Goal: Task Accomplishment & Management: Manage account settings

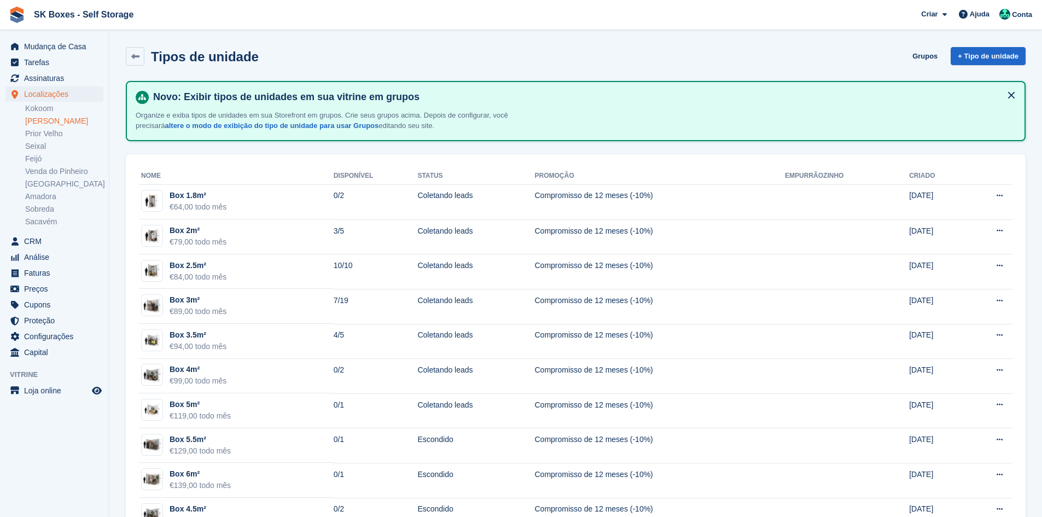
scroll to position [75, 0]
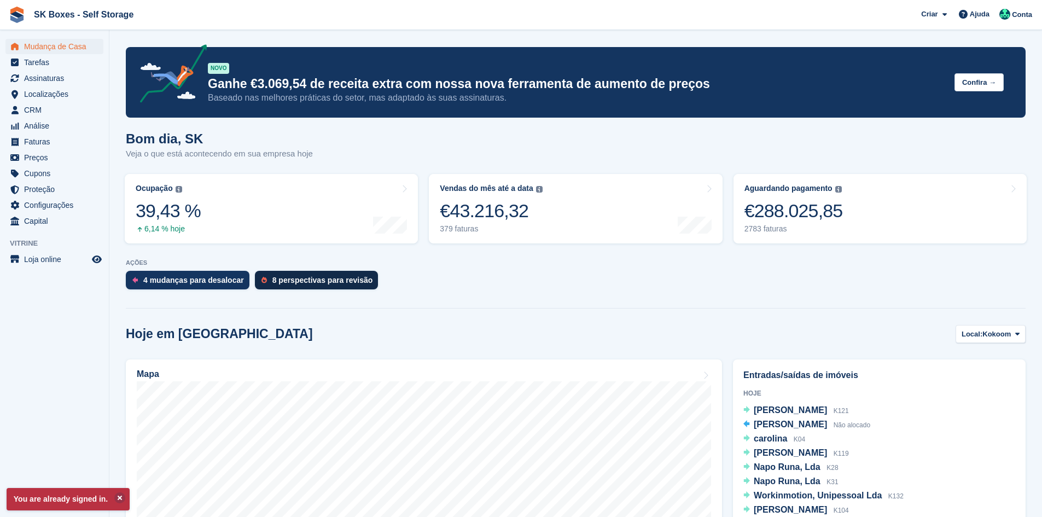
click at [263, 287] on div "8 perspectivas para revisão" at bounding box center [317, 280] width 124 height 19
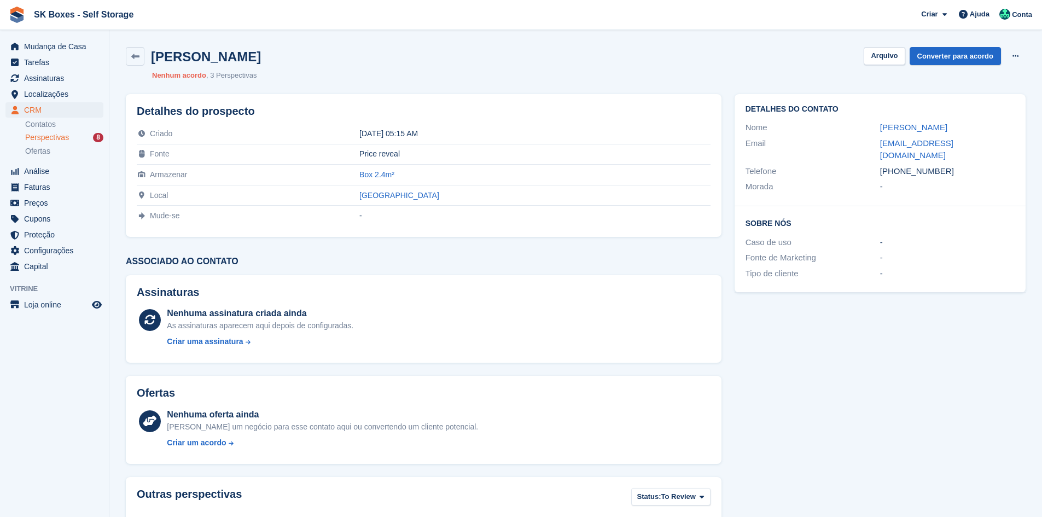
click at [66, 139] on span "Perspectivas" at bounding box center [47, 137] width 44 height 10
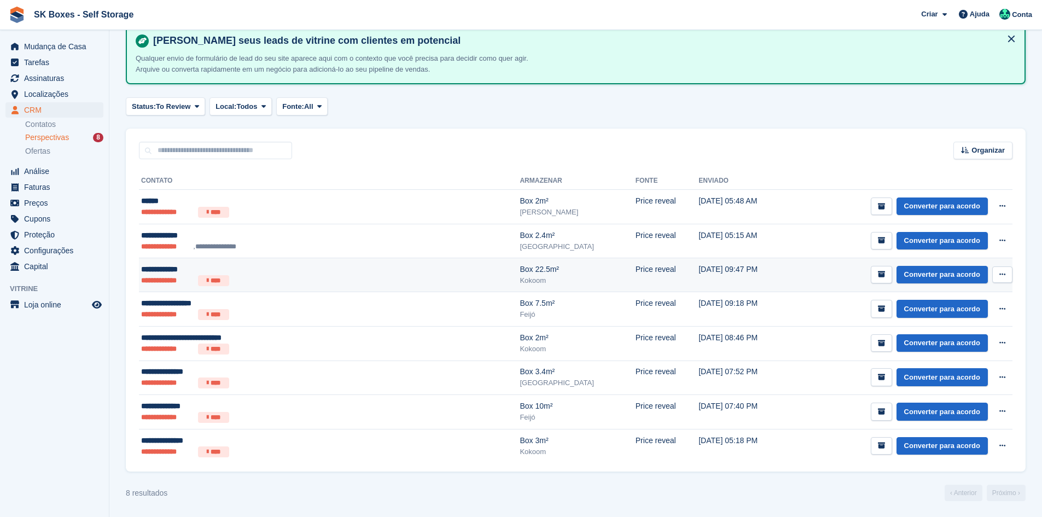
scroll to position [56, 0]
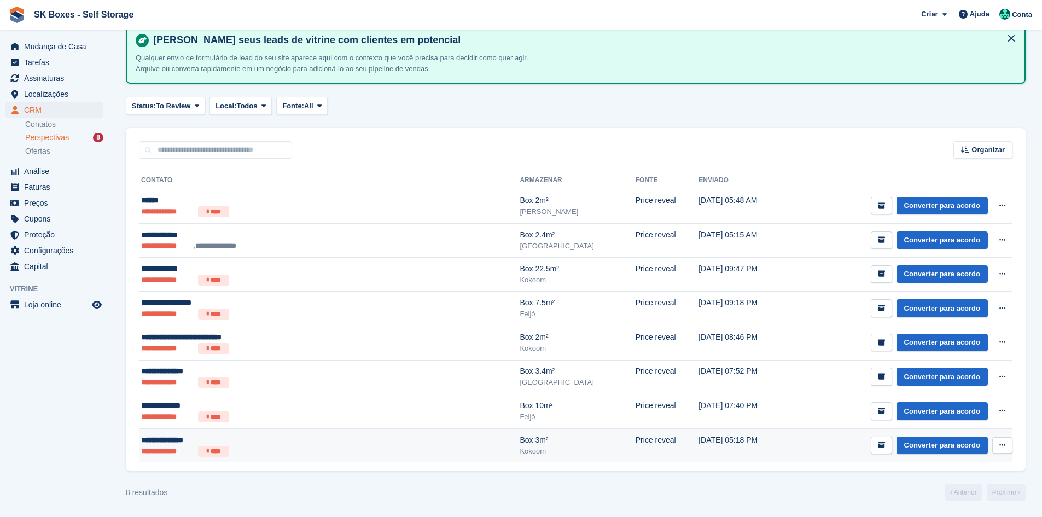
click at [330, 451] on ul "**********" at bounding box center [262, 451] width 242 height 11
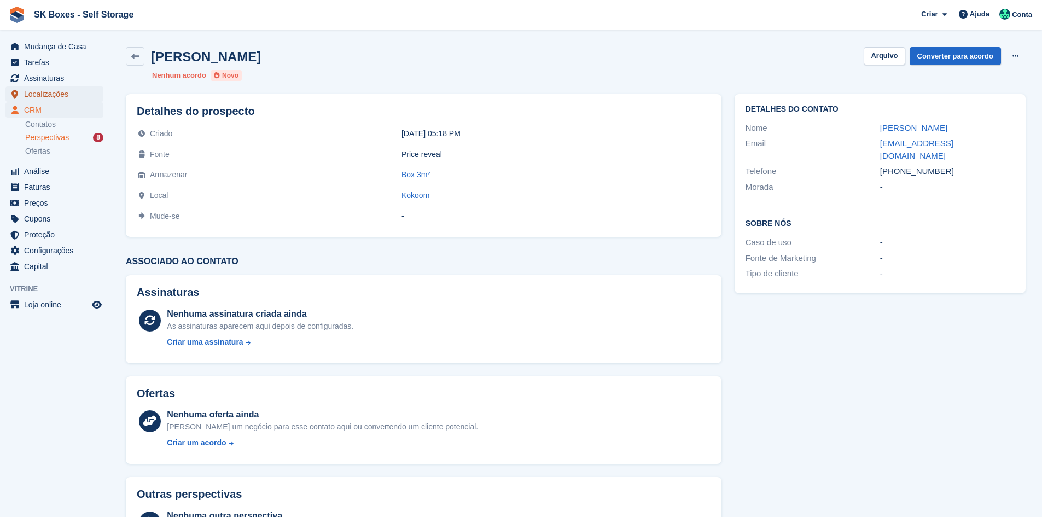
click at [61, 94] on span "Localizações" at bounding box center [57, 93] width 66 height 15
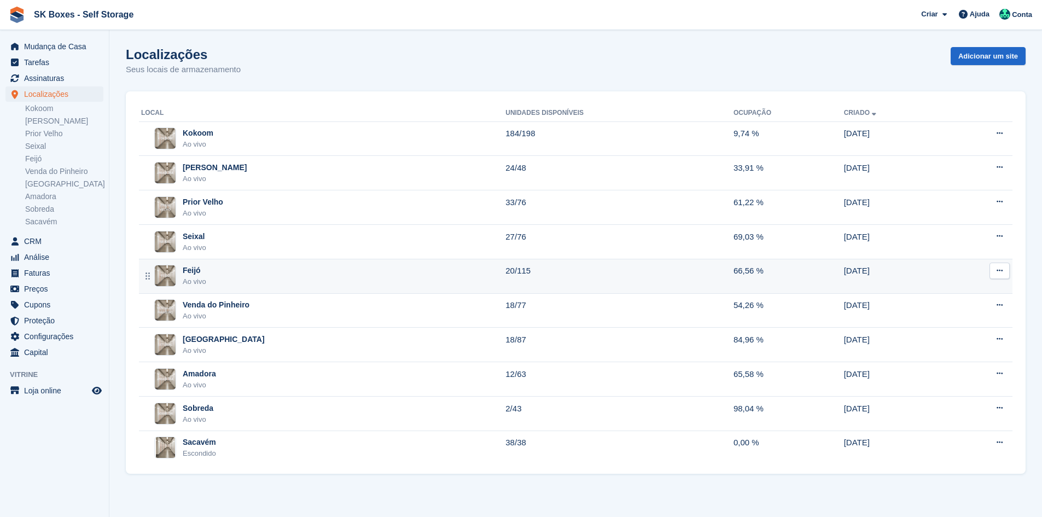
click at [206, 268] on div "Feijó" at bounding box center [195, 270] width 24 height 11
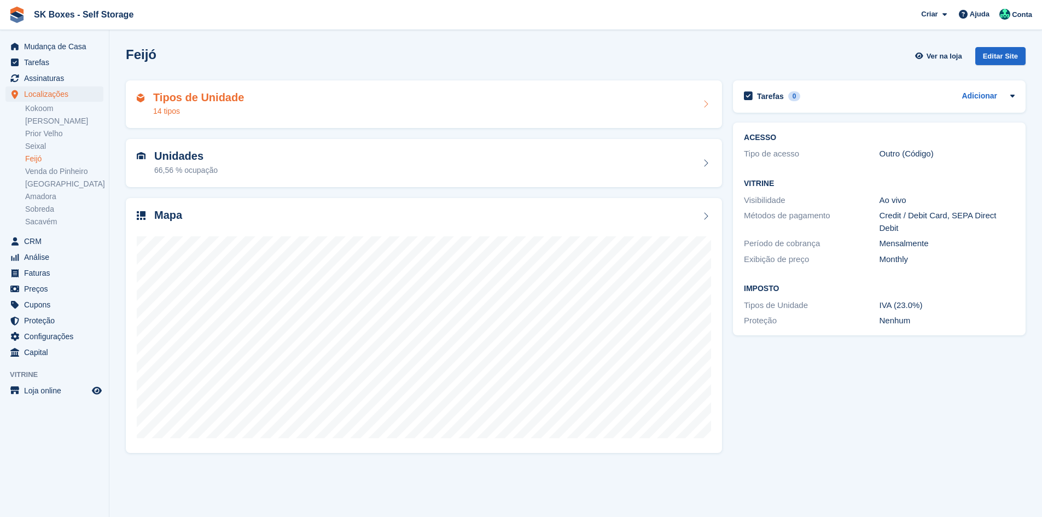
click at [281, 99] on div "Tipos de Unidade 14 tipos" at bounding box center [424, 104] width 574 height 26
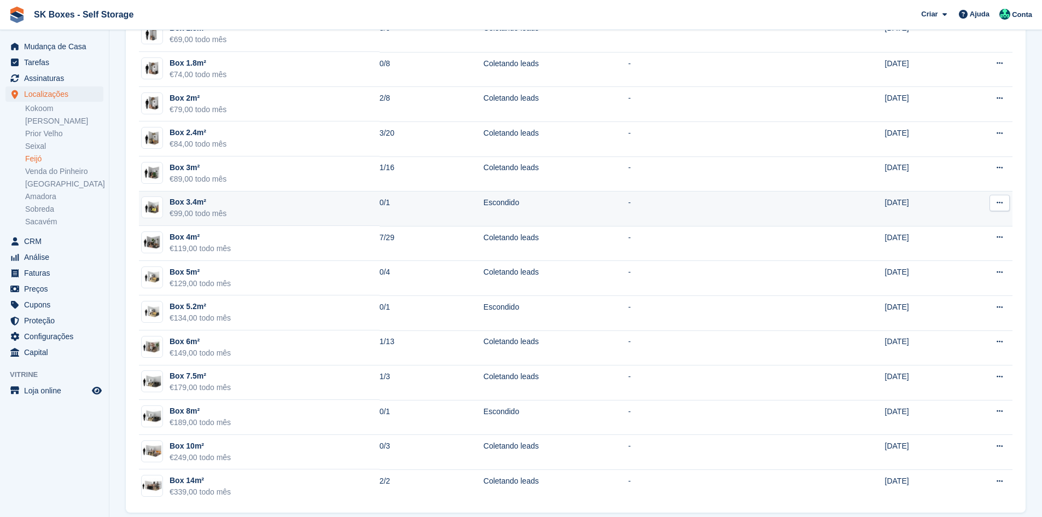
scroll to position [179, 0]
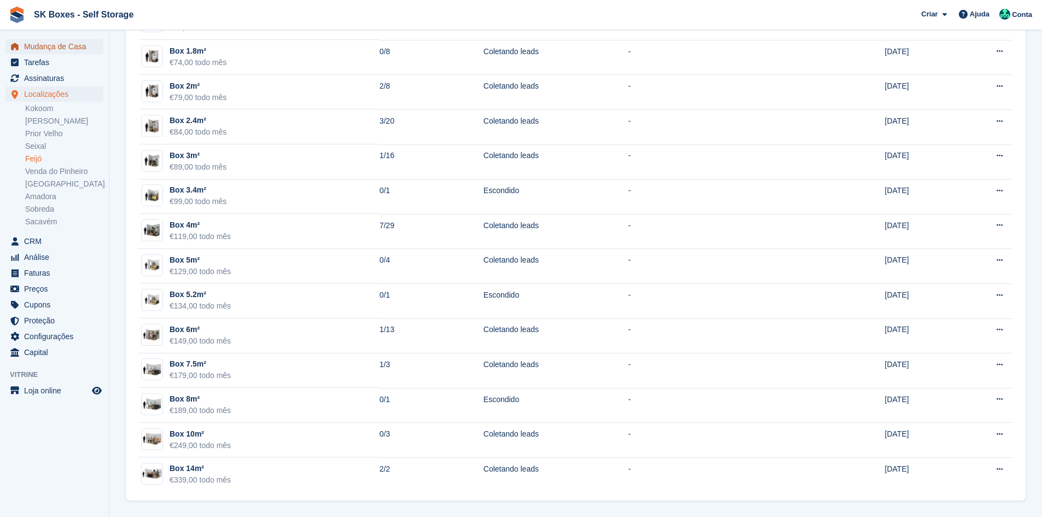
click at [65, 43] on span "Mudança de Casa" at bounding box center [57, 46] width 66 height 15
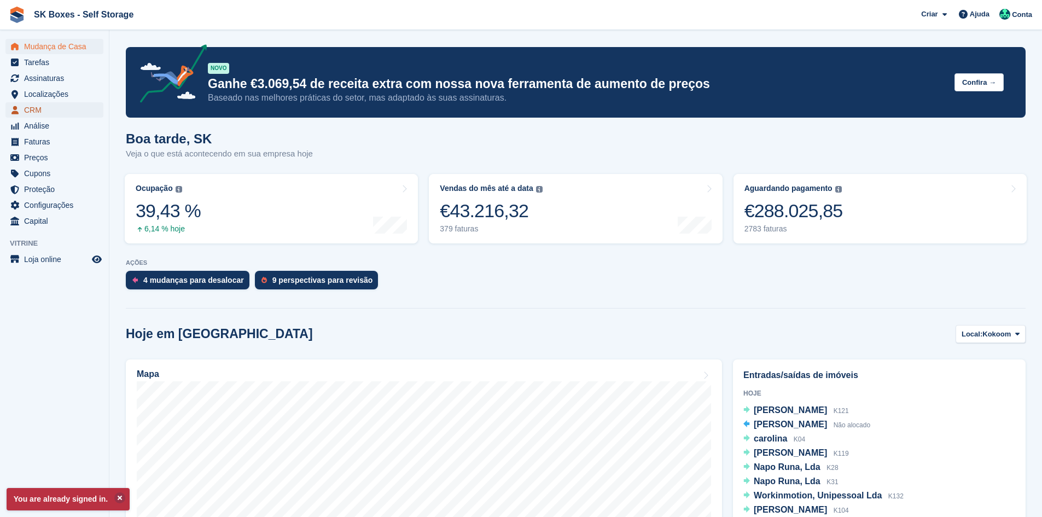
drag, startPoint x: 55, startPoint y: 107, endPoint x: 137, endPoint y: 92, distance: 82.7
click at [55, 107] on span "CRM" at bounding box center [57, 109] width 66 height 15
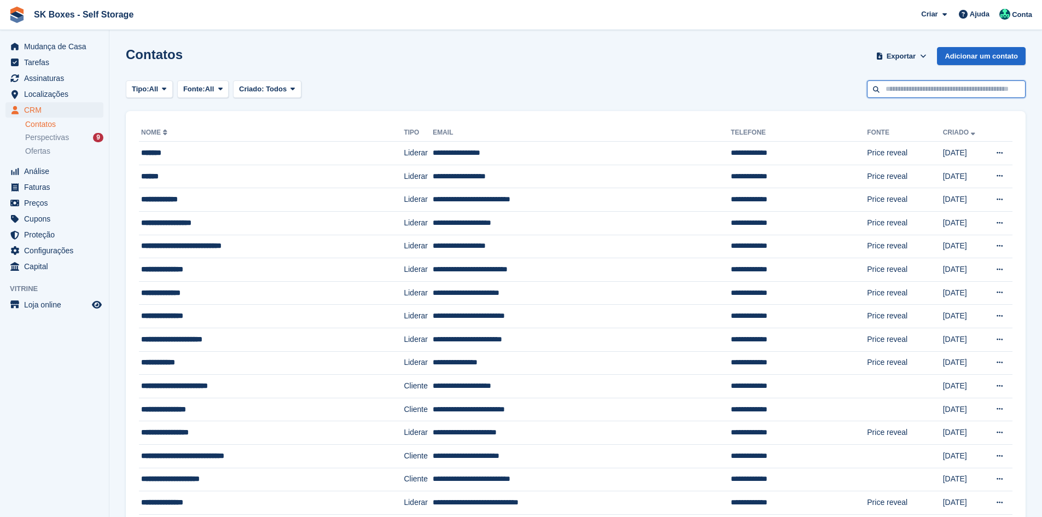
drag, startPoint x: 892, startPoint y: 93, endPoint x: 917, endPoint y: 104, distance: 27.7
click at [896, 96] on input "text" at bounding box center [946, 89] width 159 height 18
paste input "**********"
type input "**********"
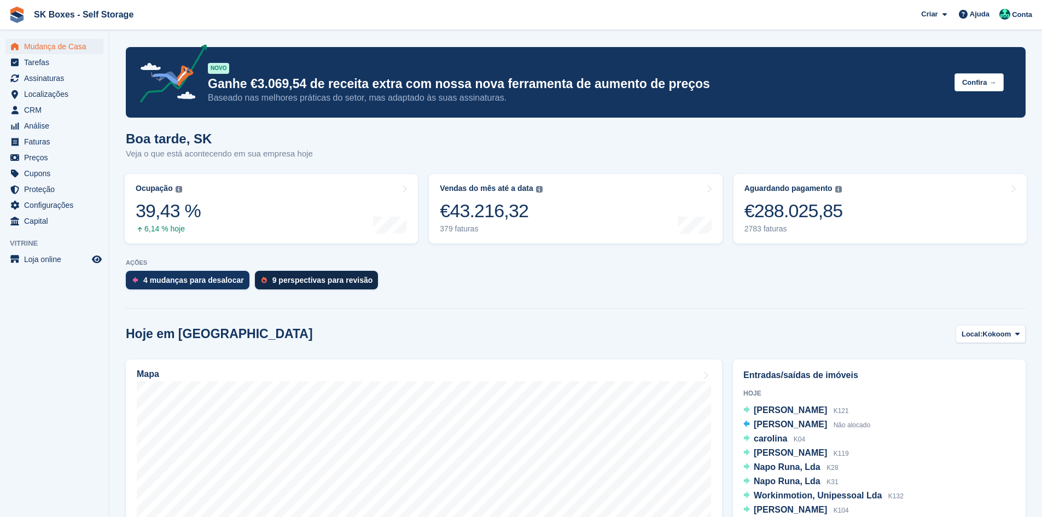
click at [354, 287] on div "9 perspectivas para revisão" at bounding box center [317, 280] width 124 height 19
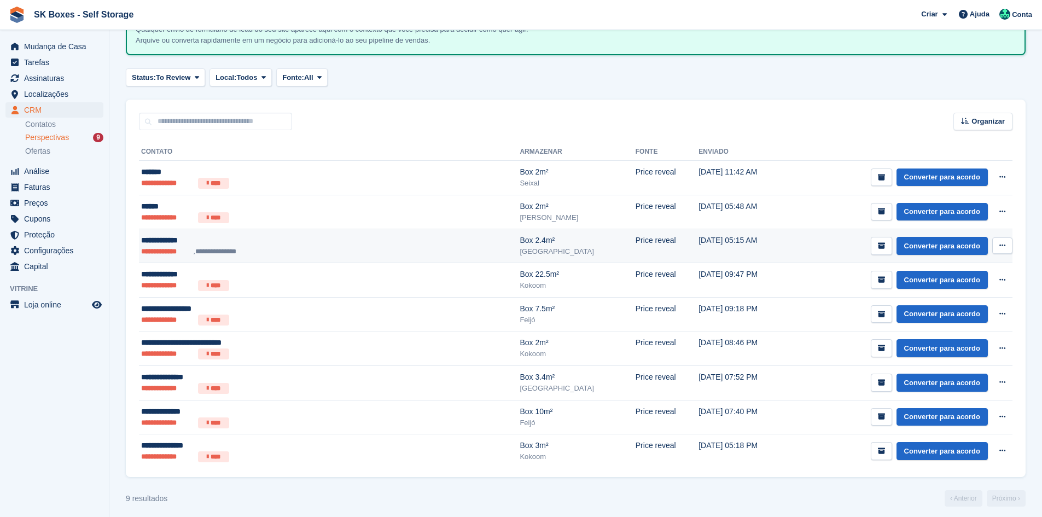
scroll to position [91, 0]
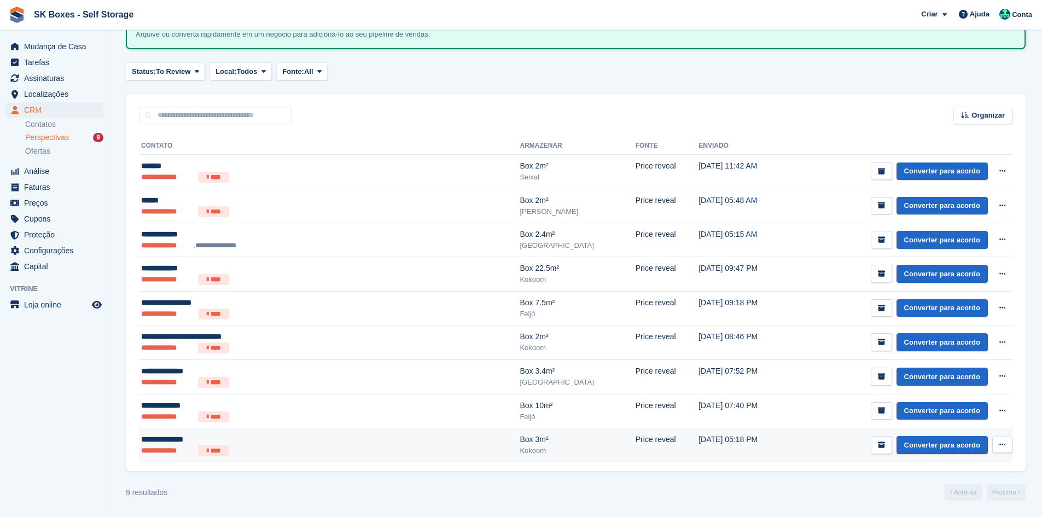
click at [272, 436] on div "**********" at bounding box center [262, 439] width 242 height 11
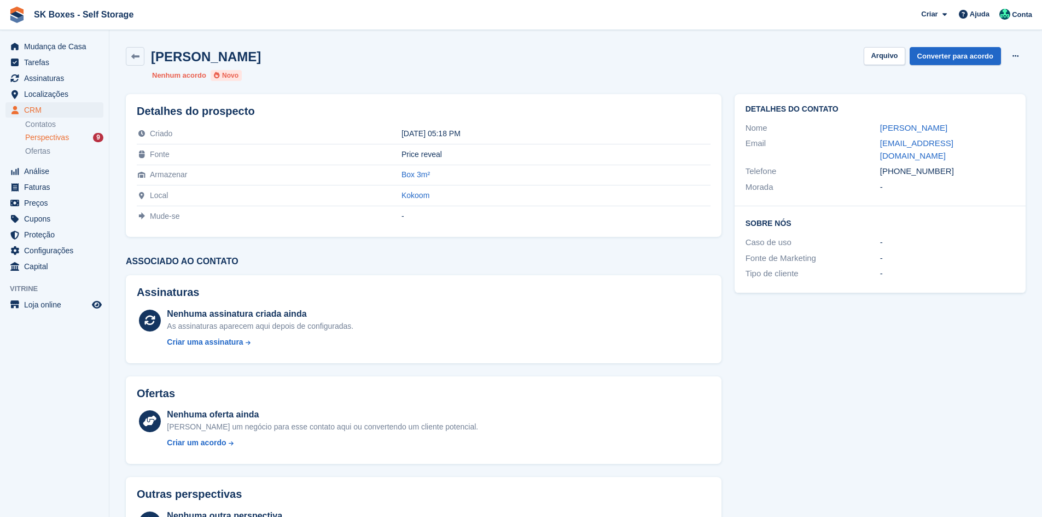
click at [68, 132] on link "Perspectivas 9" at bounding box center [64, 137] width 78 height 11
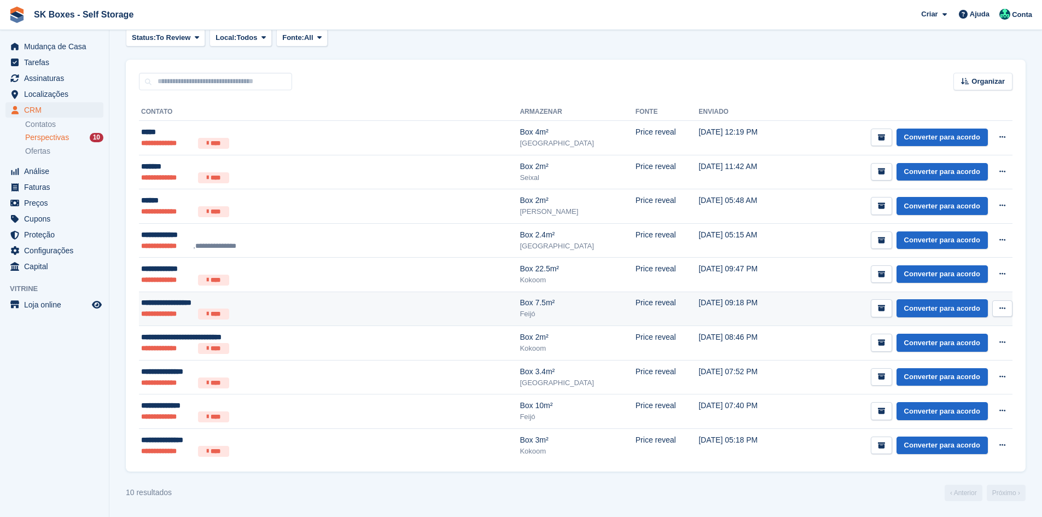
scroll to position [125, 0]
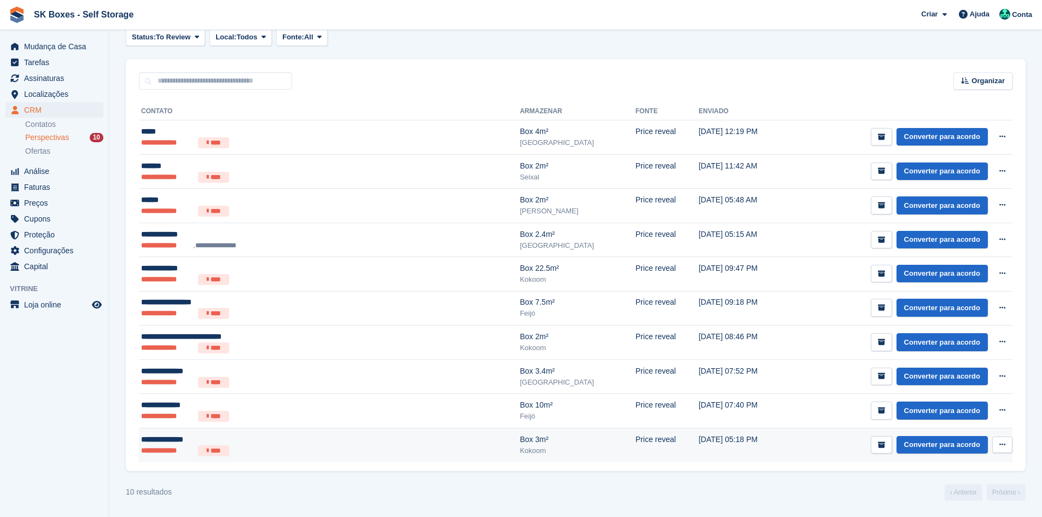
click at [329, 445] on ul "**********" at bounding box center [262, 450] width 242 height 11
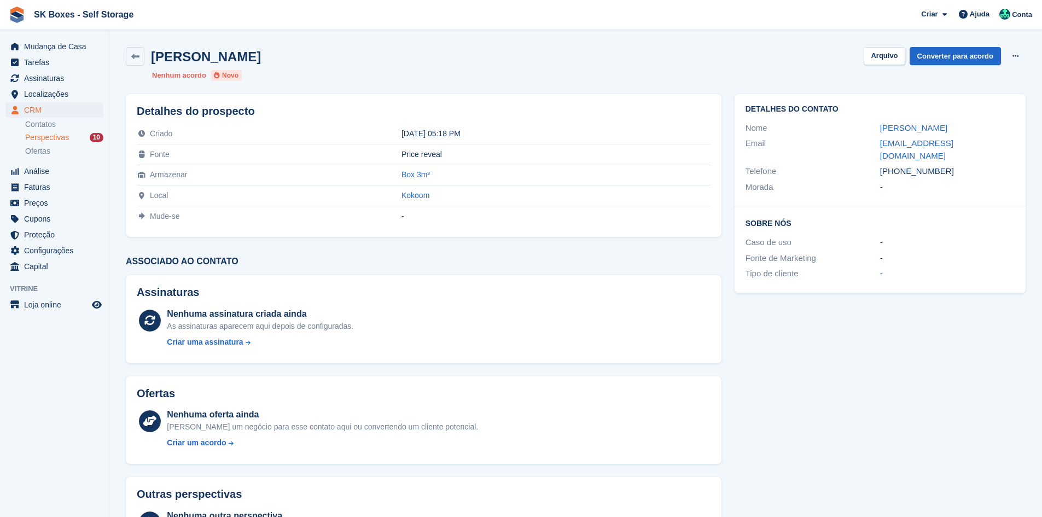
drag, startPoint x: 874, startPoint y: 130, endPoint x: 946, endPoint y: 130, distance: 72.2
click at [946, 130] on div "Nome Patrícia Cintra" at bounding box center [879, 128] width 269 height 16
copy div "Patrícia Cintra"
click at [142, 57] on link at bounding box center [135, 56] width 19 height 19
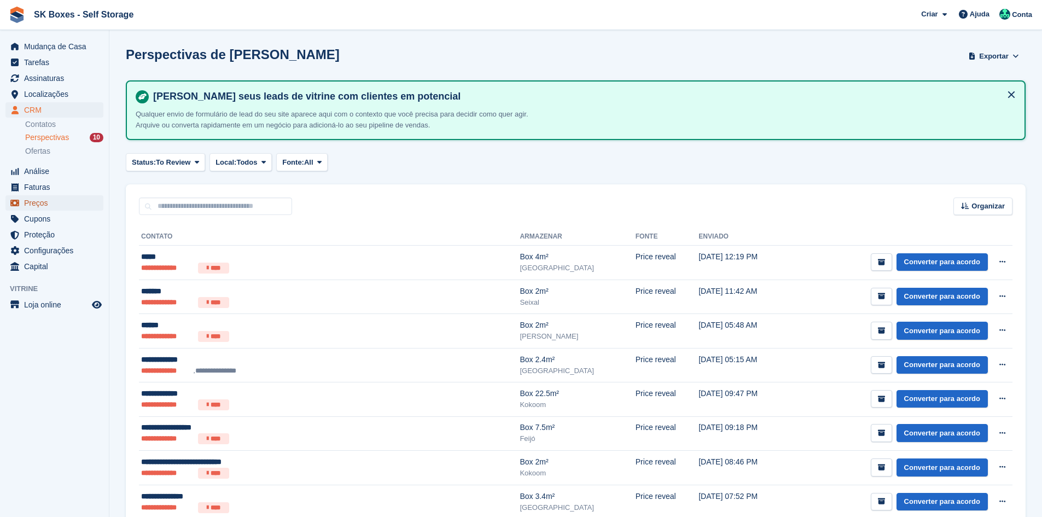
click at [42, 206] on span "Preços" at bounding box center [57, 202] width 66 height 15
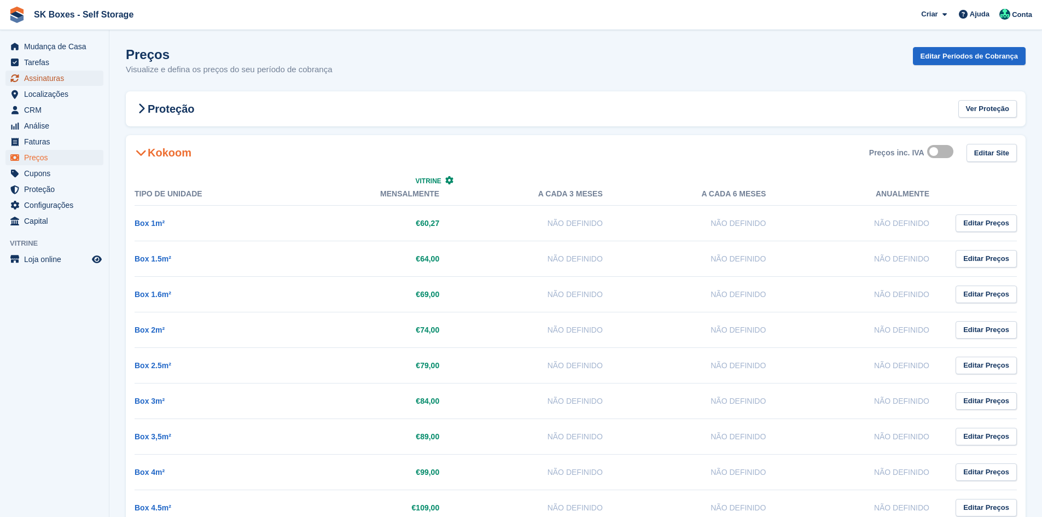
click at [63, 74] on span "Assinaturas" at bounding box center [57, 78] width 66 height 15
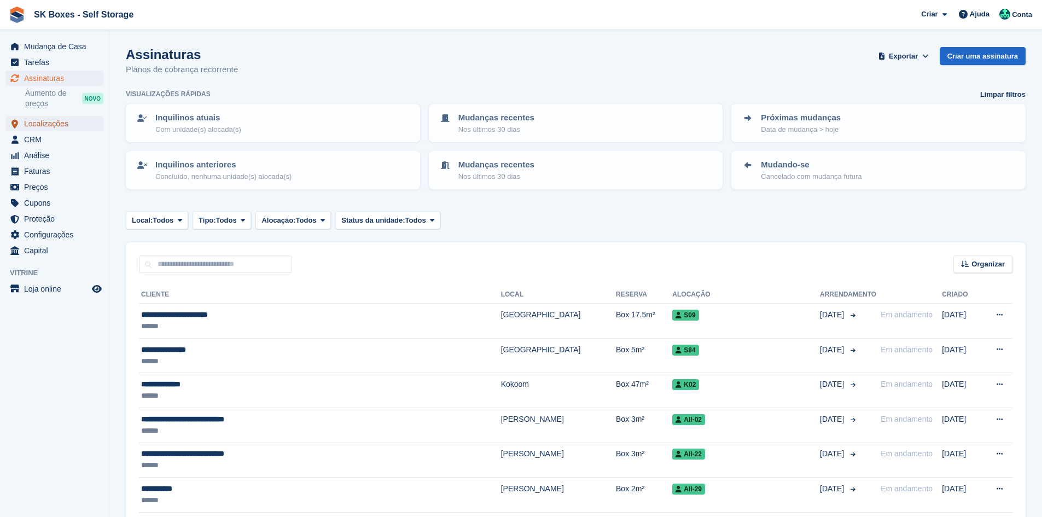
click at [43, 127] on span "Localizações" at bounding box center [57, 123] width 66 height 15
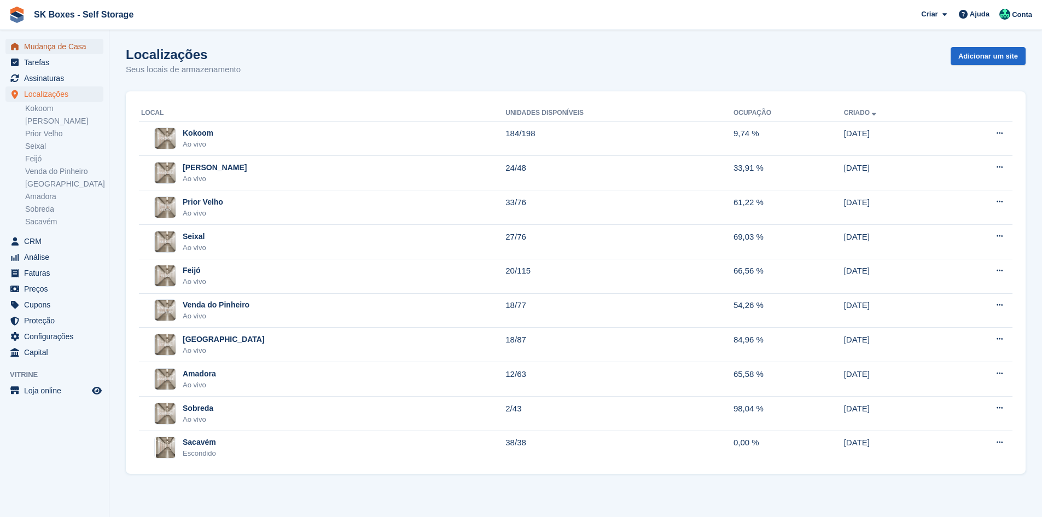
click at [46, 49] on span "Mudança de Casa" at bounding box center [57, 46] width 66 height 15
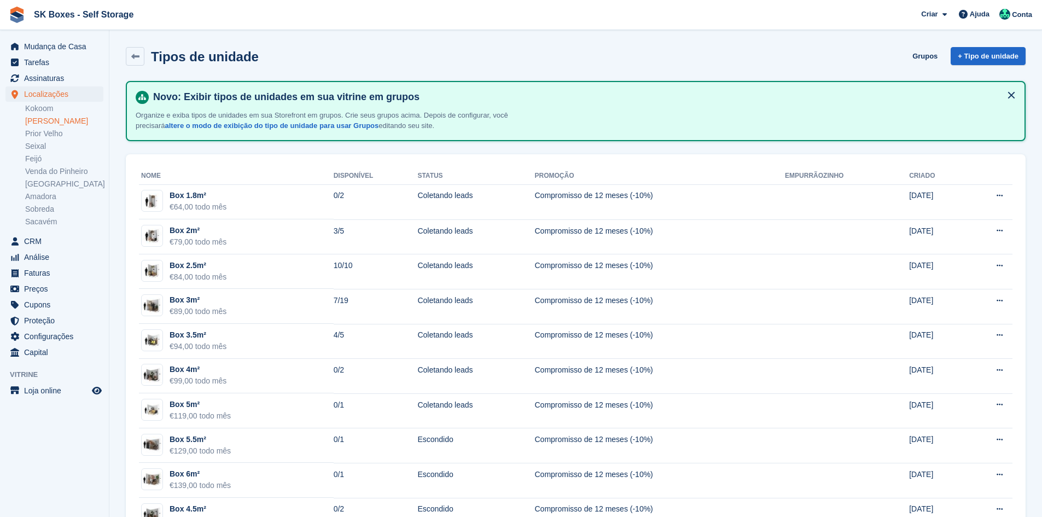
scroll to position [75, 0]
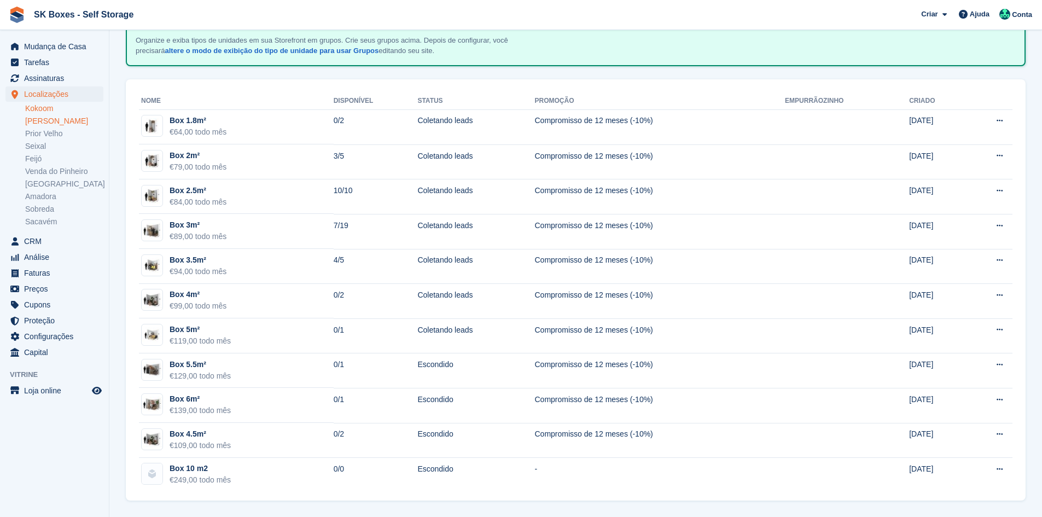
click at [55, 107] on link "Kokoom" at bounding box center [64, 108] width 78 height 10
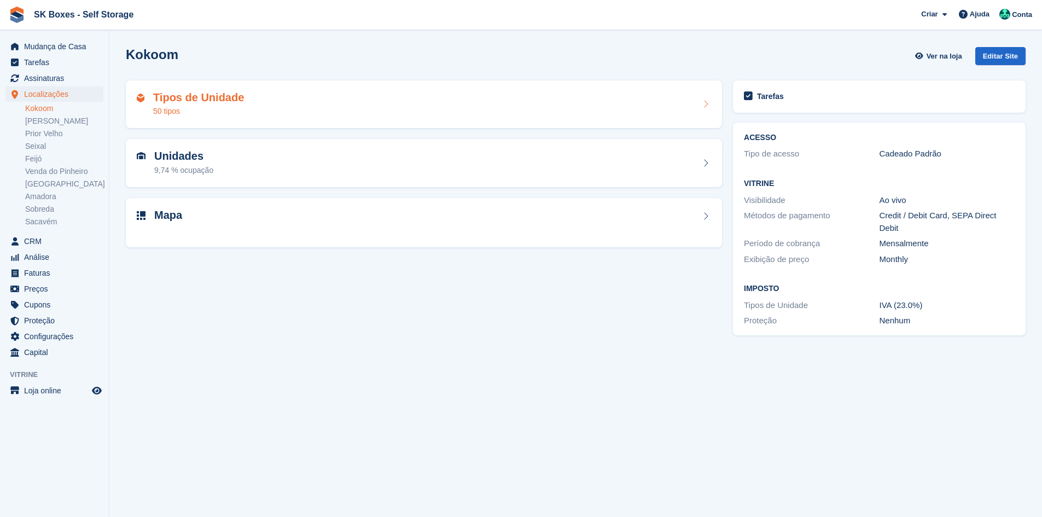
click at [230, 119] on div "Tipos de Unidade 50 tipos" at bounding box center [424, 104] width 596 height 48
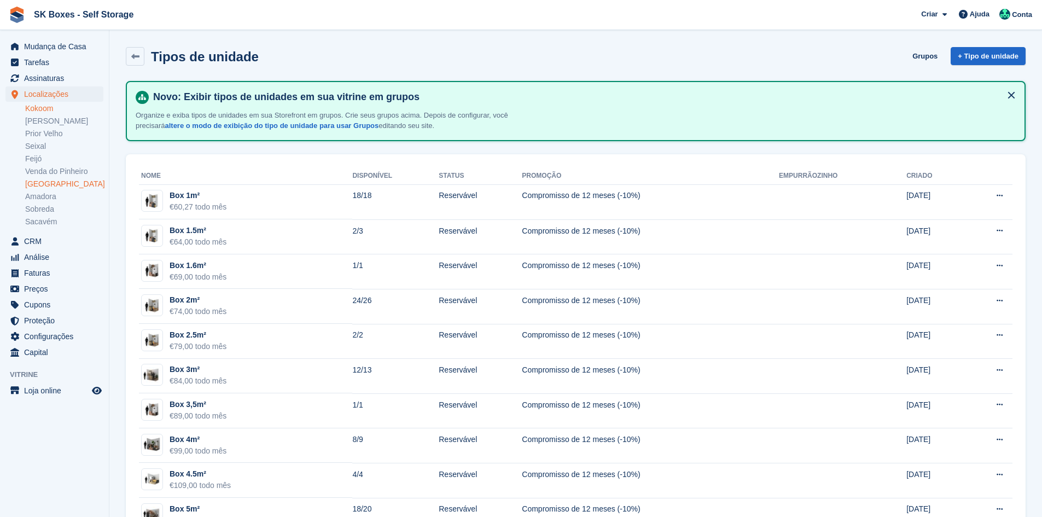
click at [54, 182] on link "[GEOGRAPHIC_DATA]" at bounding box center [64, 184] width 78 height 10
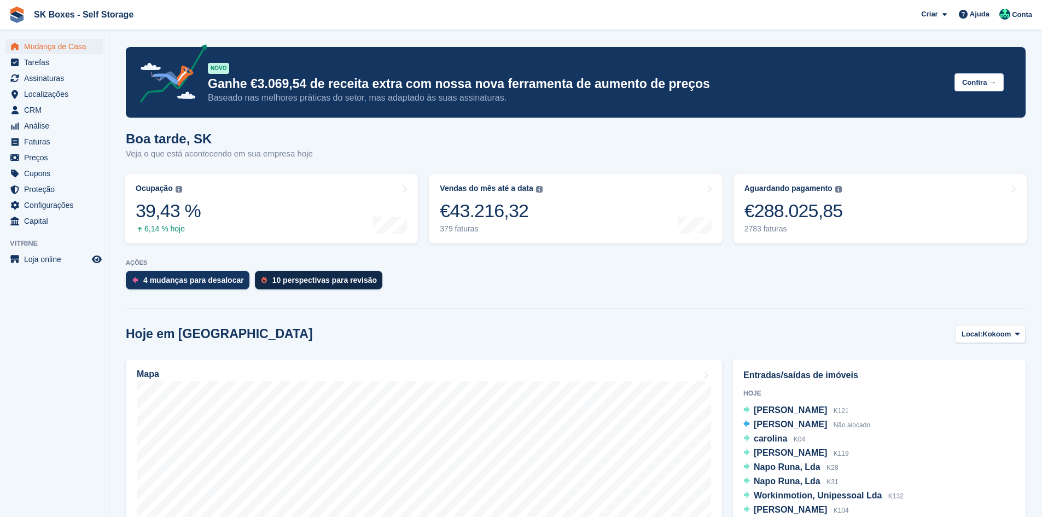
click at [317, 287] on div "10 perspectivas para revisão" at bounding box center [318, 280] width 127 height 19
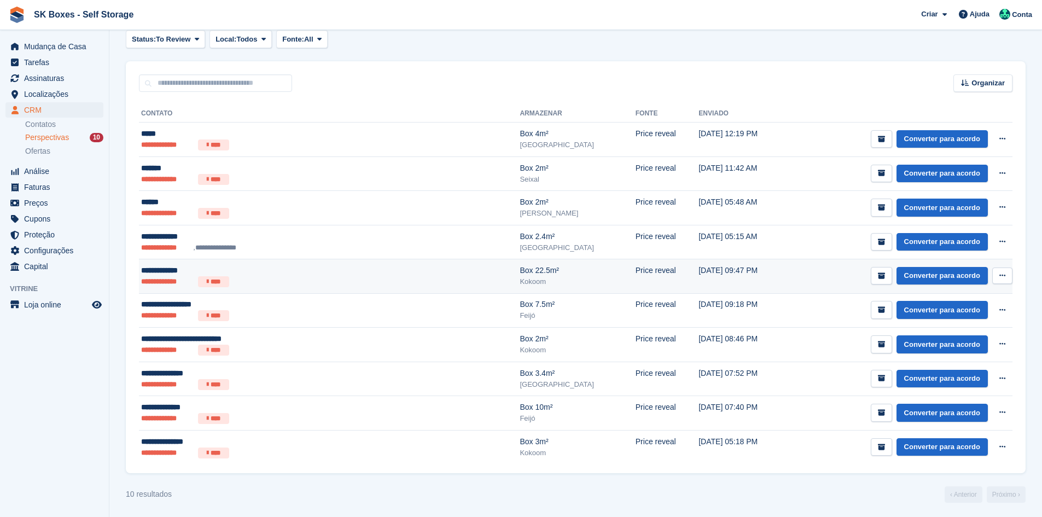
scroll to position [125, 0]
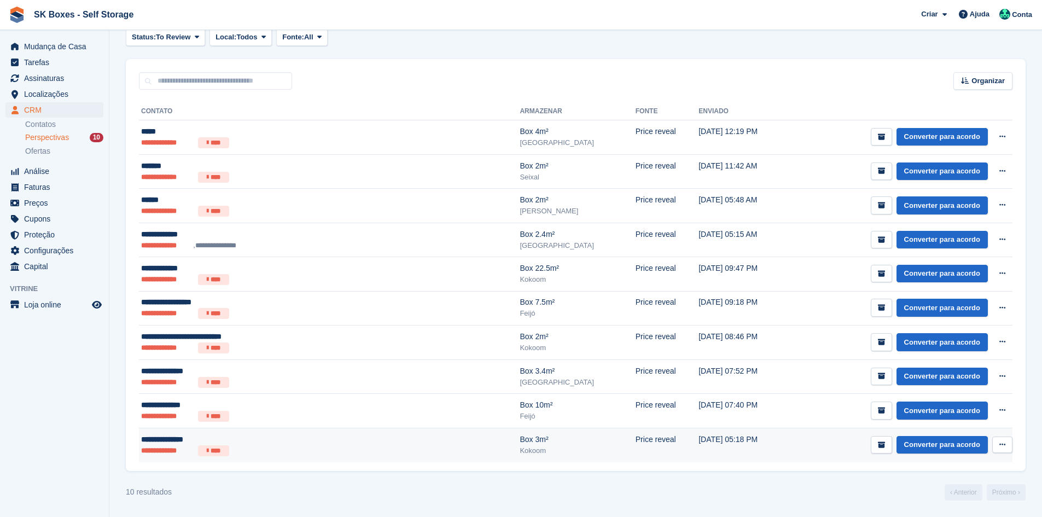
click at [827, 453] on td "Converter para acordo Ver contato Editar contato Excluir cliente potencial" at bounding box center [901, 445] width 221 height 34
click at [889, 441] on button "submit" at bounding box center [881, 445] width 21 height 18
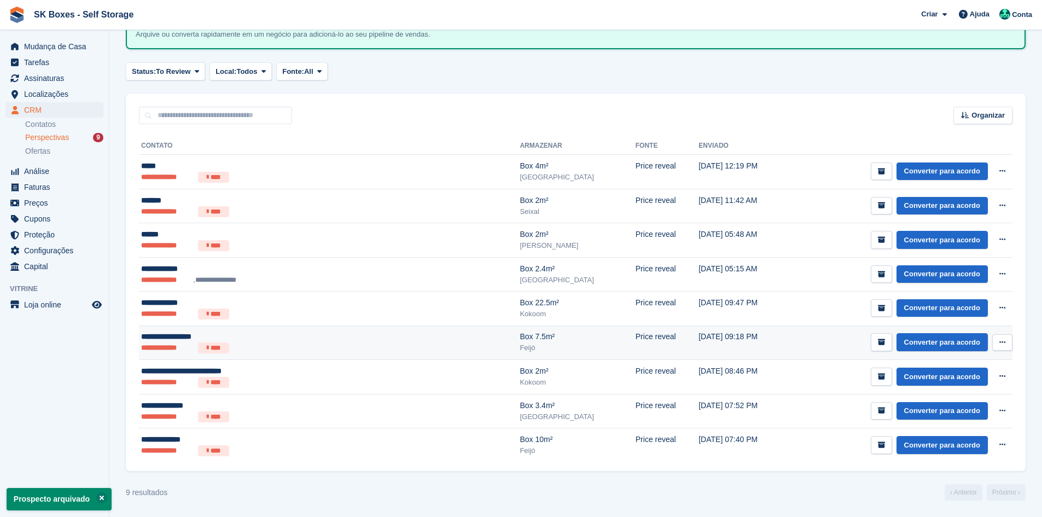
scroll to position [0, 0]
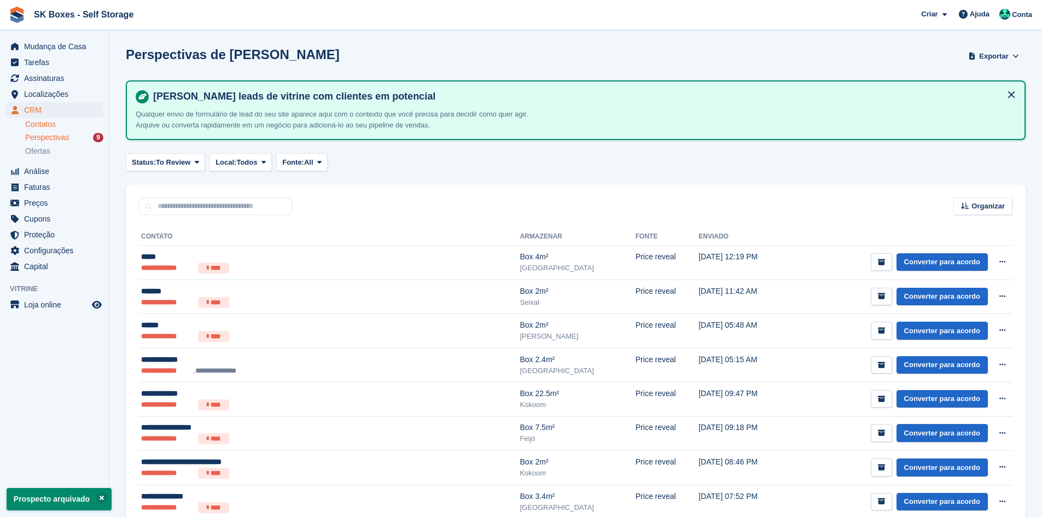
click at [39, 126] on link "Contatos" at bounding box center [64, 124] width 78 height 10
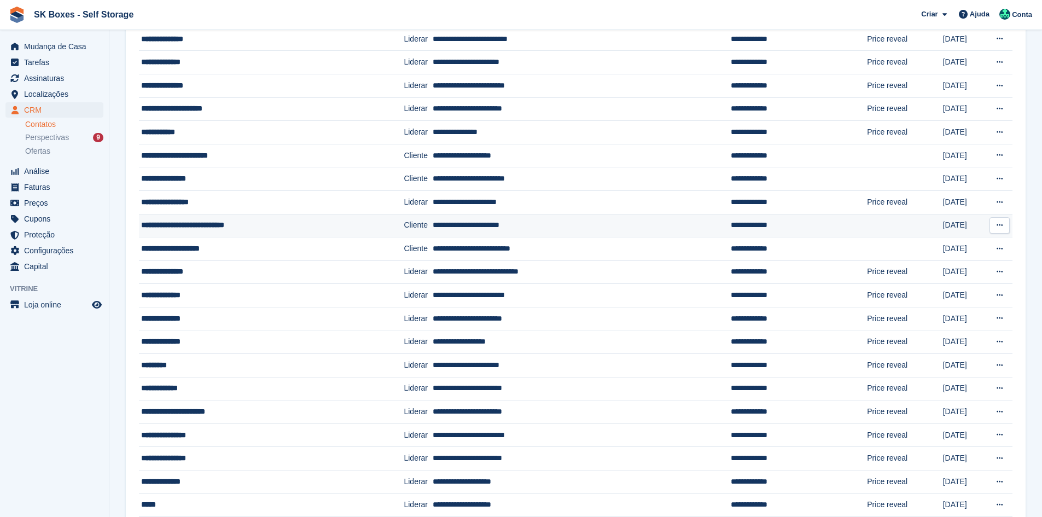
scroll to position [219, 0]
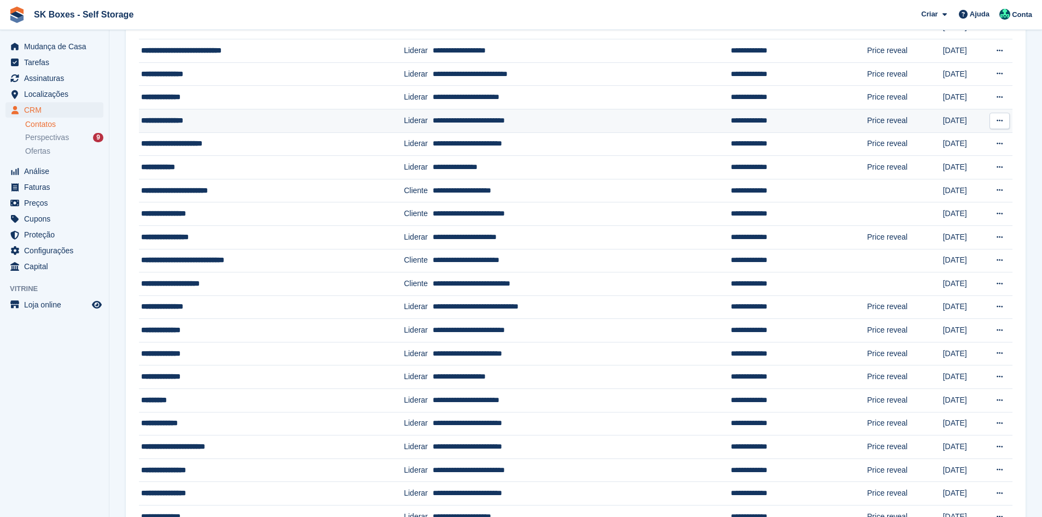
click at [219, 121] on div "**********" at bounding box center [249, 120] width 217 height 11
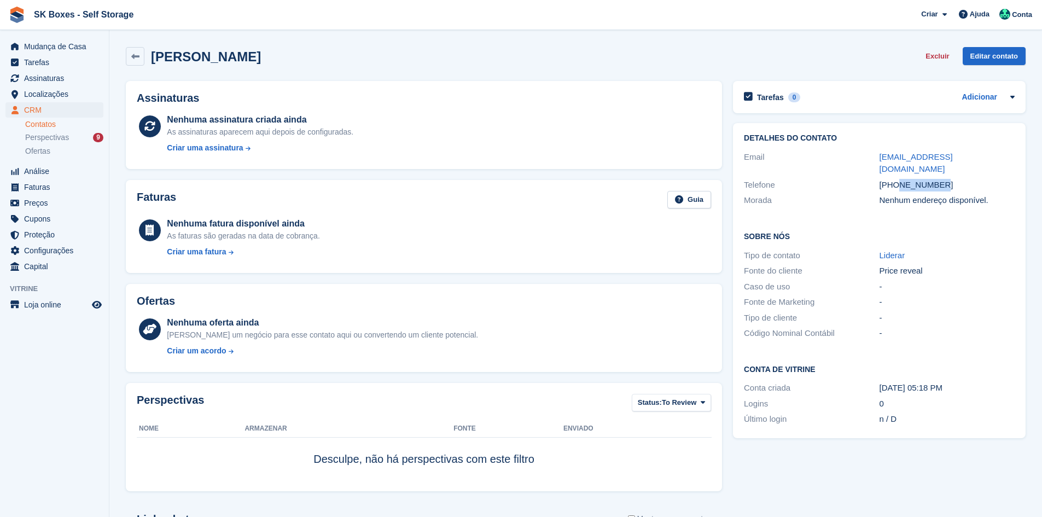
drag, startPoint x: 950, startPoint y: 173, endPoint x: 899, endPoint y: 176, distance: 51.5
click at [899, 179] on div "+351914920460" at bounding box center [946, 185] width 135 height 13
copy div "914920460"
drag, startPoint x: 865, startPoint y: 155, endPoint x: 1007, endPoint y: 156, distance: 142.7
click at [1007, 156] on div "Email patricia.mcintra@gmail.com" at bounding box center [879, 163] width 271 height 28
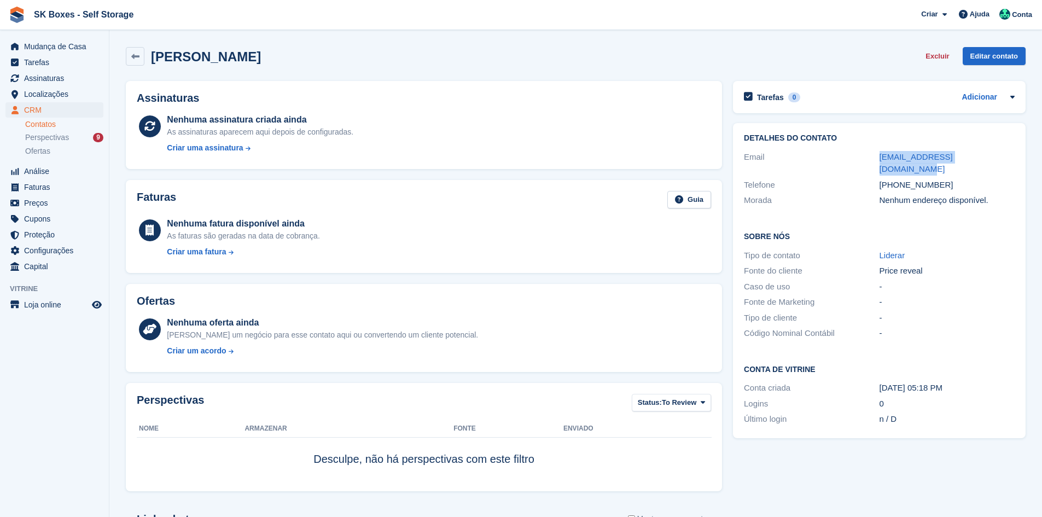
copy div "patricia.mcintra@gmail.com"
click at [447, 133] on div "Nenhuma assinatura criada ainda As assinaturas aparecem aqui depois de configur…" at bounding box center [439, 135] width 544 height 45
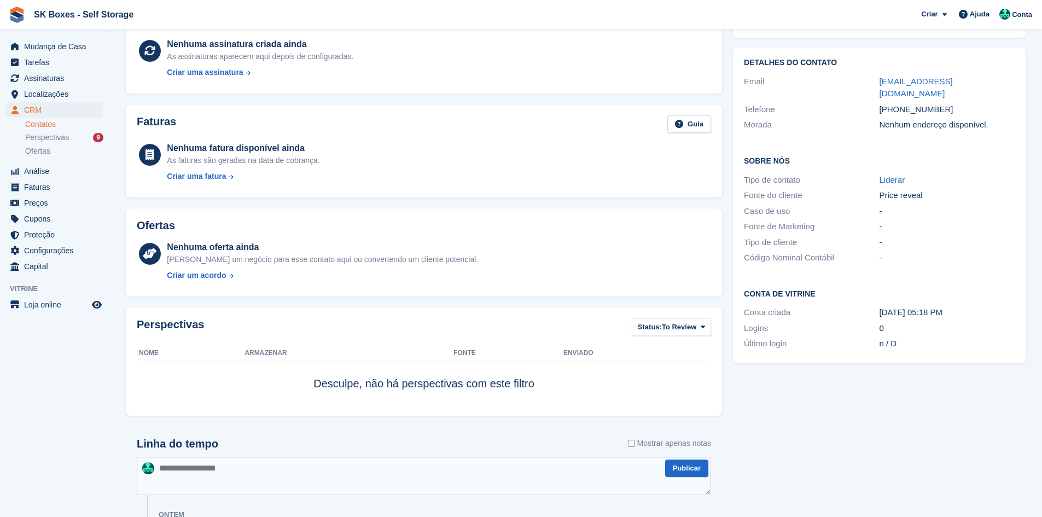
scroll to position [160, 0]
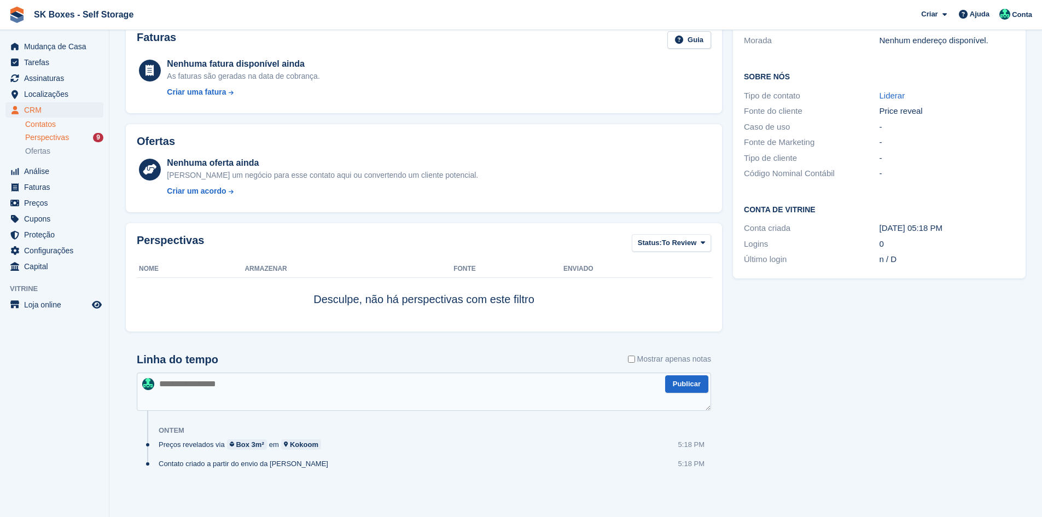
click at [77, 137] on div "Perspectivas 9" at bounding box center [64, 137] width 78 height 10
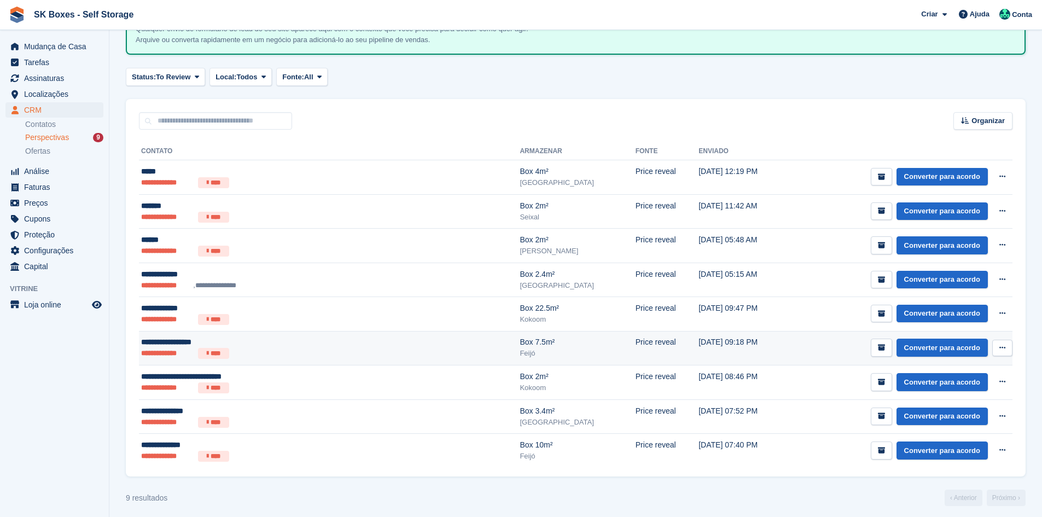
scroll to position [91, 0]
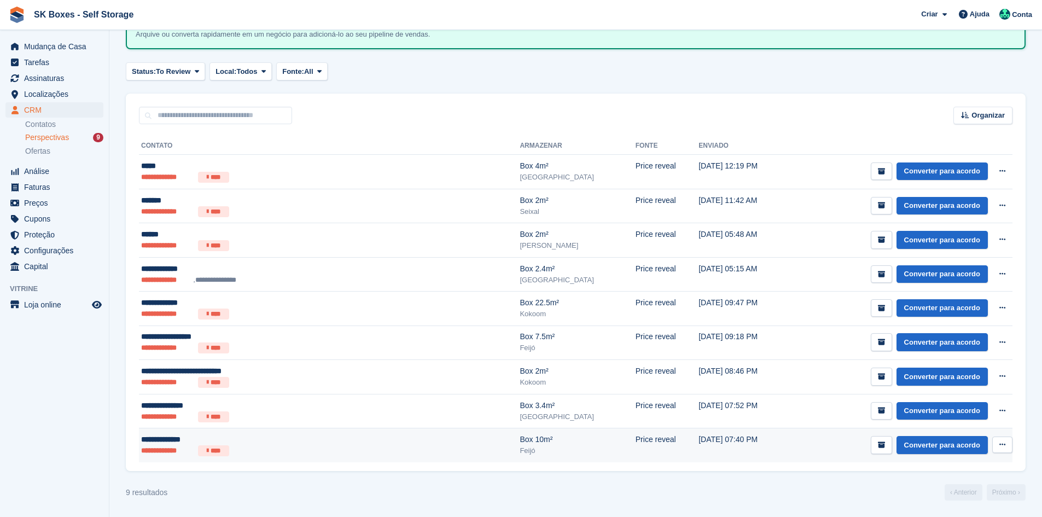
click at [370, 441] on div "**********" at bounding box center [262, 439] width 242 height 11
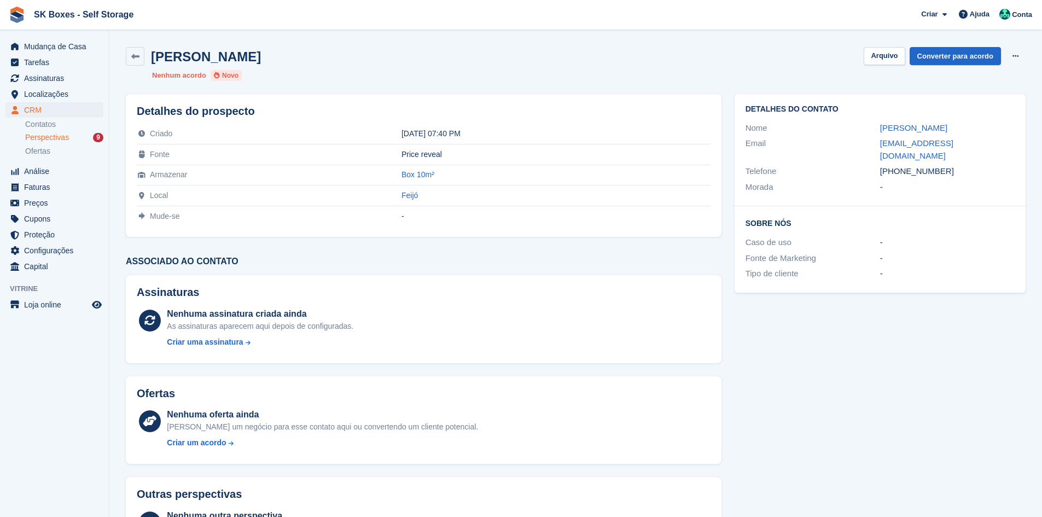
drag, startPoint x: 874, startPoint y: 126, endPoint x: 947, endPoint y: 126, distance: 72.7
click at [947, 126] on div "Nome Alberto Santos" at bounding box center [879, 128] width 269 height 16
copy div "Alberto Santos"
drag, startPoint x: 876, startPoint y: 144, endPoint x: 990, endPoint y: 137, distance: 115.1
click at [990, 137] on div "Email albertohsantos@gmail.com" at bounding box center [879, 150] width 269 height 28
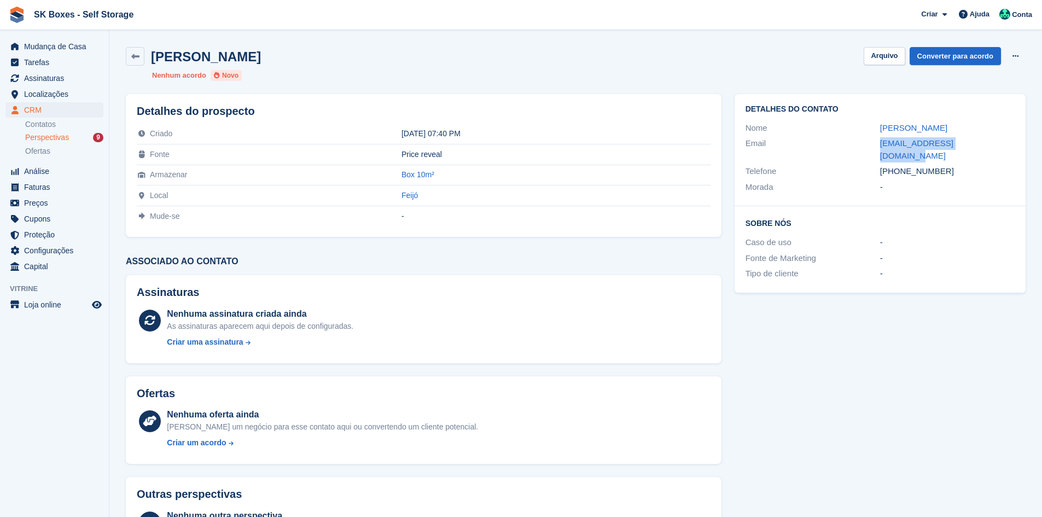
copy div "albertohsantos@gmail.com"
drag, startPoint x: 959, startPoint y: 159, endPoint x: 899, endPoint y: 156, distance: 60.2
click at [899, 165] on div "+351918792981" at bounding box center [947, 171] width 135 height 13
copy div "918792981"
drag, startPoint x: 878, startPoint y: 55, endPoint x: 856, endPoint y: 63, distance: 23.4
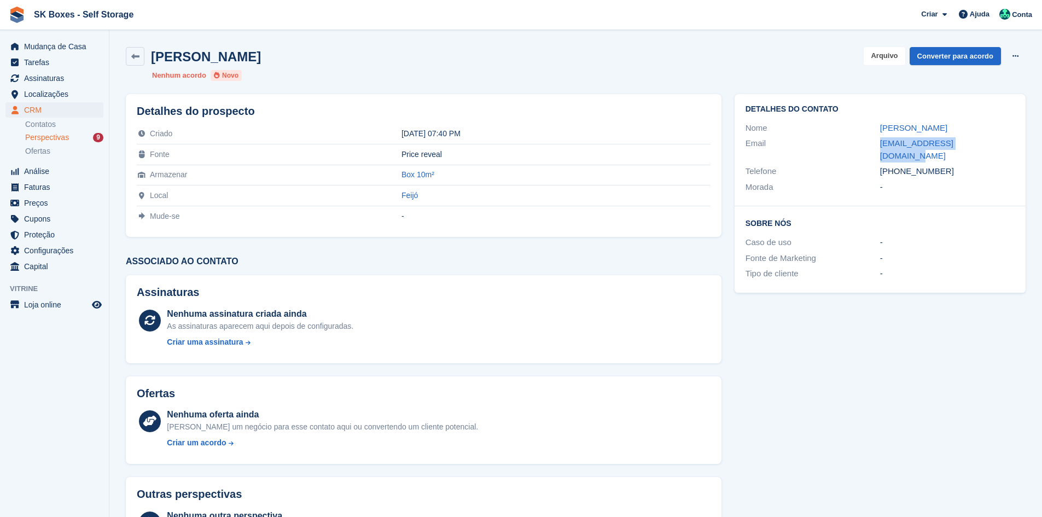
click at [879, 55] on button "Arquivo" at bounding box center [884, 56] width 41 height 18
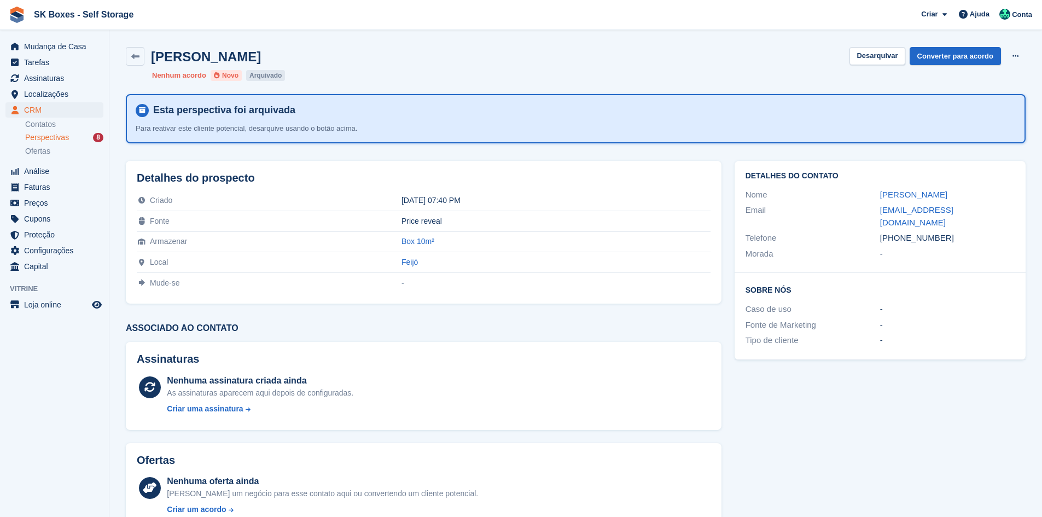
click at [55, 140] on span "Perspectivas" at bounding box center [47, 137] width 44 height 10
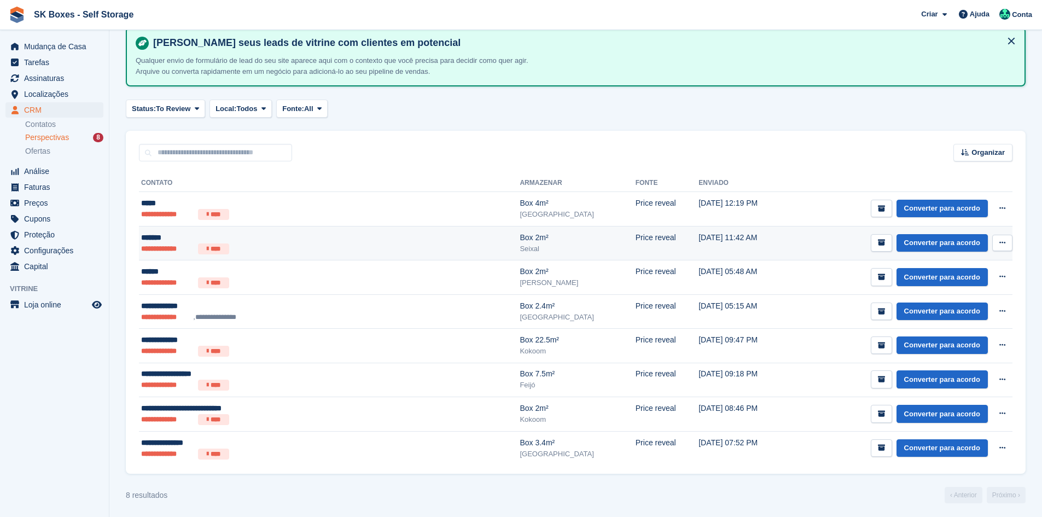
scroll to position [56, 0]
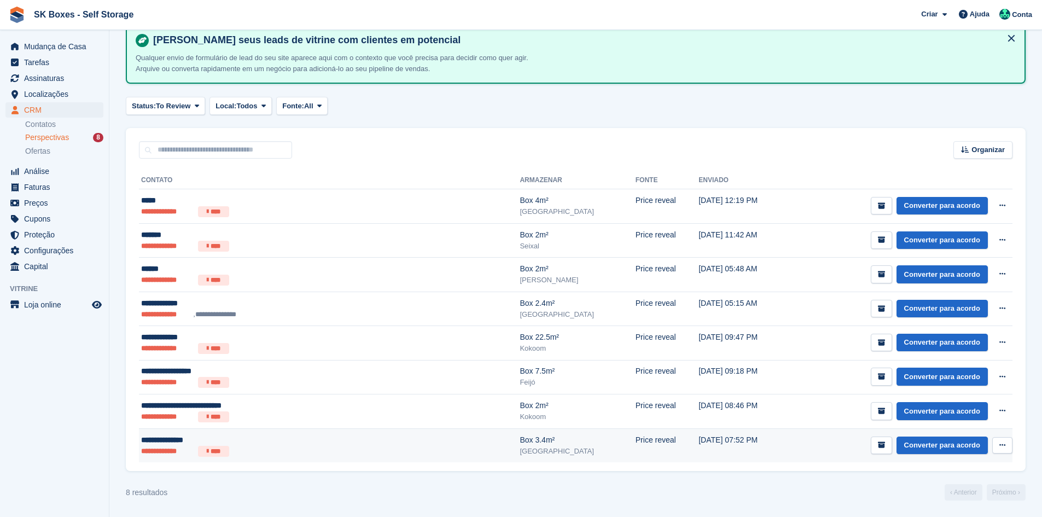
click at [520, 440] on div "Box 3.4m²" at bounding box center [577, 439] width 115 height 11
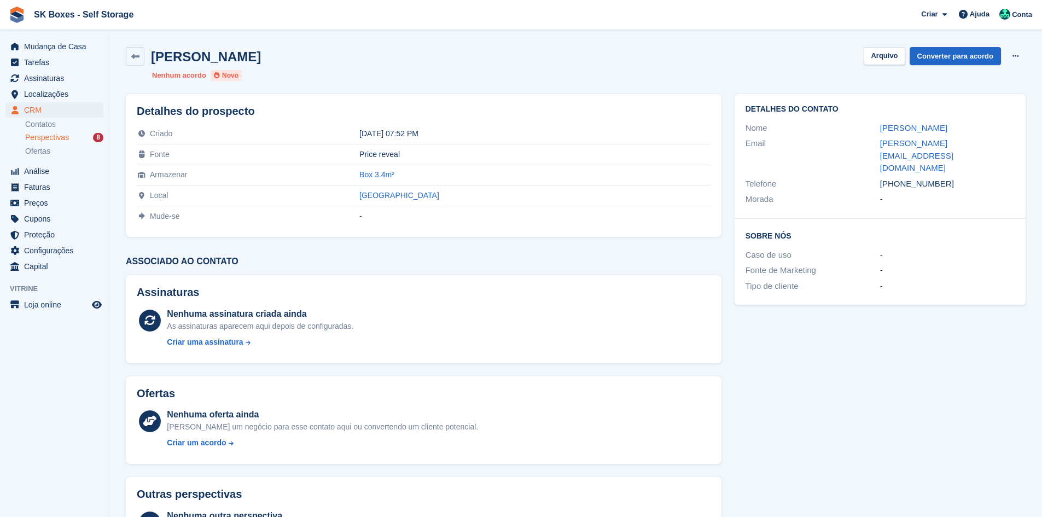
drag, startPoint x: 865, startPoint y: 126, endPoint x: 947, endPoint y: 126, distance: 82.0
click at [947, 126] on div "Nome Michele correia" at bounding box center [879, 128] width 269 height 16
copy div "Michele correia"
drag, startPoint x: 951, startPoint y: 155, endPoint x: 900, endPoint y: 159, distance: 51.6
click at [900, 178] on div "+351924731530" at bounding box center [947, 184] width 135 height 13
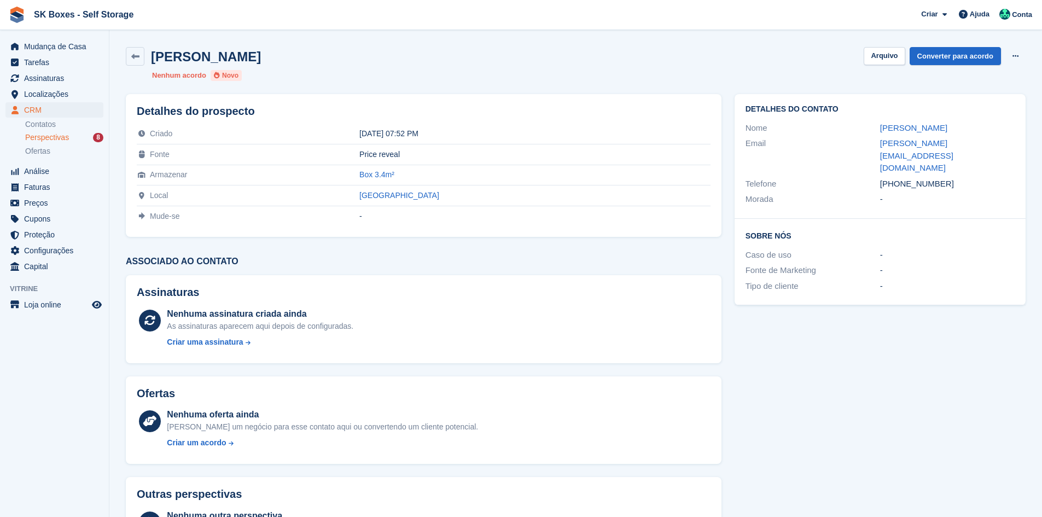
copy div "924731530"
drag, startPoint x: 867, startPoint y: 144, endPoint x: 994, endPoint y: 144, distance: 126.9
click at [994, 144] on div "Email michele.samara@yahoo.com.br" at bounding box center [879, 156] width 269 height 40
copy div "michele.samara@yahoo.com.br"
click at [881, 51] on button "Arquivo" at bounding box center [884, 56] width 41 height 18
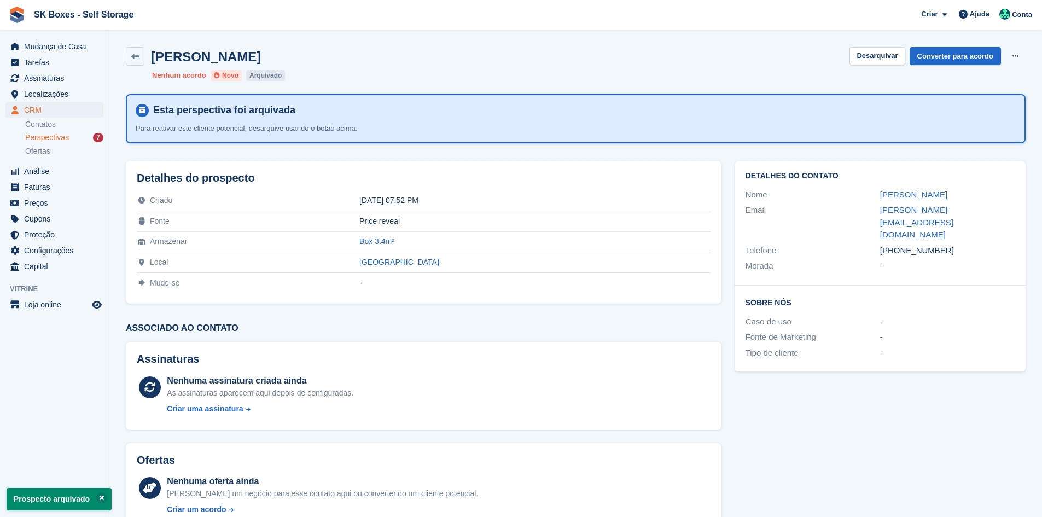
click at [57, 139] on span "Perspectivas" at bounding box center [47, 137] width 44 height 10
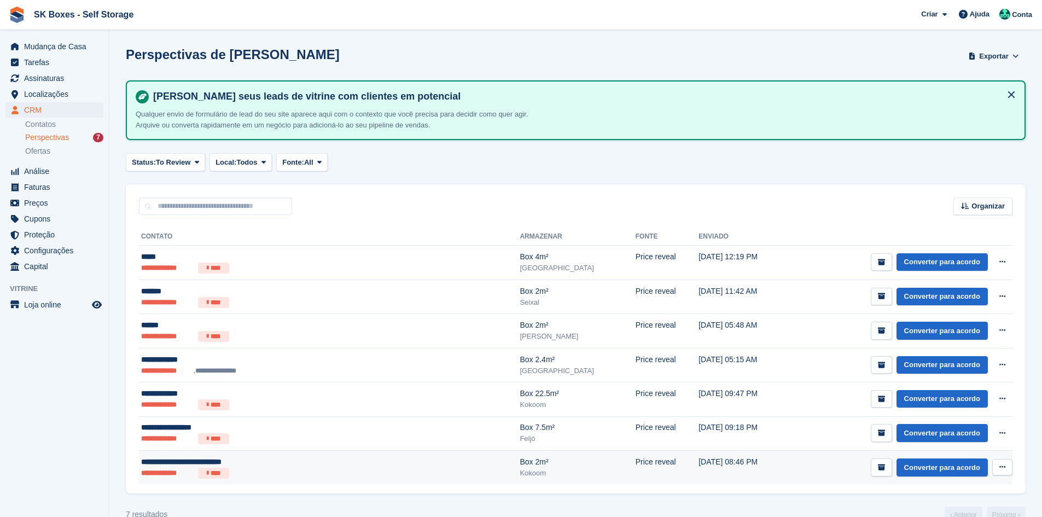
click at [351, 476] on ul "**********" at bounding box center [262, 473] width 242 height 11
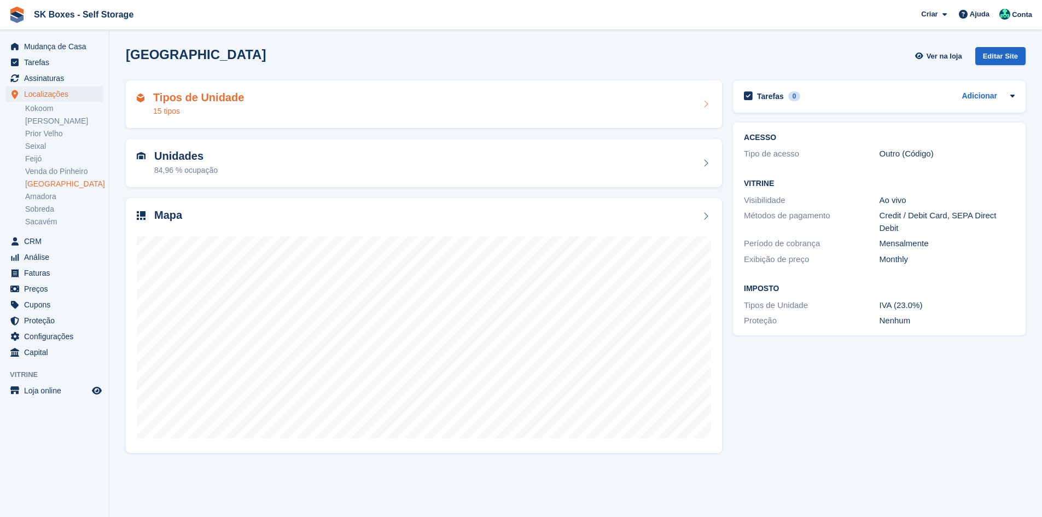
click at [370, 121] on div "Tipos de Unidade 15 tipos" at bounding box center [424, 104] width 596 height 48
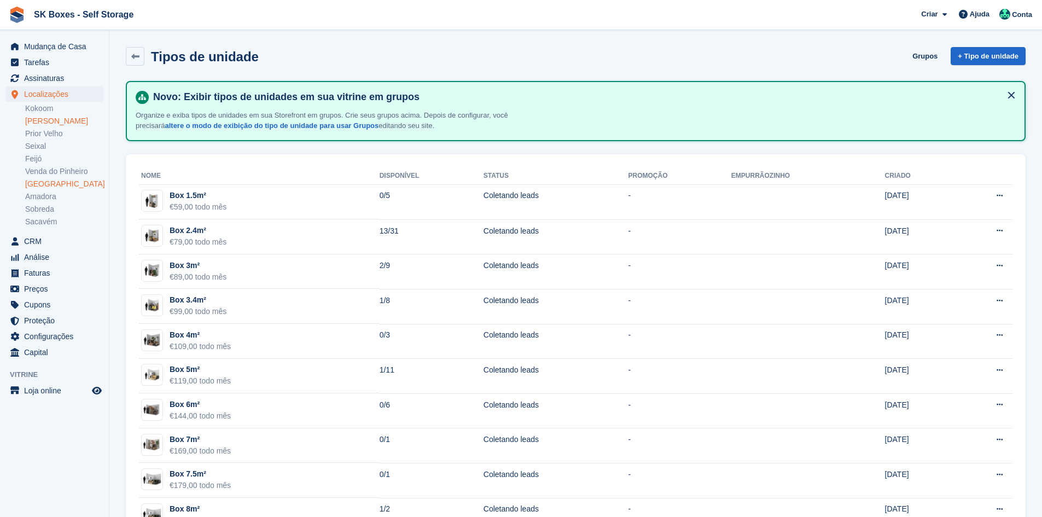
click at [36, 119] on link "[PERSON_NAME]" at bounding box center [64, 121] width 78 height 10
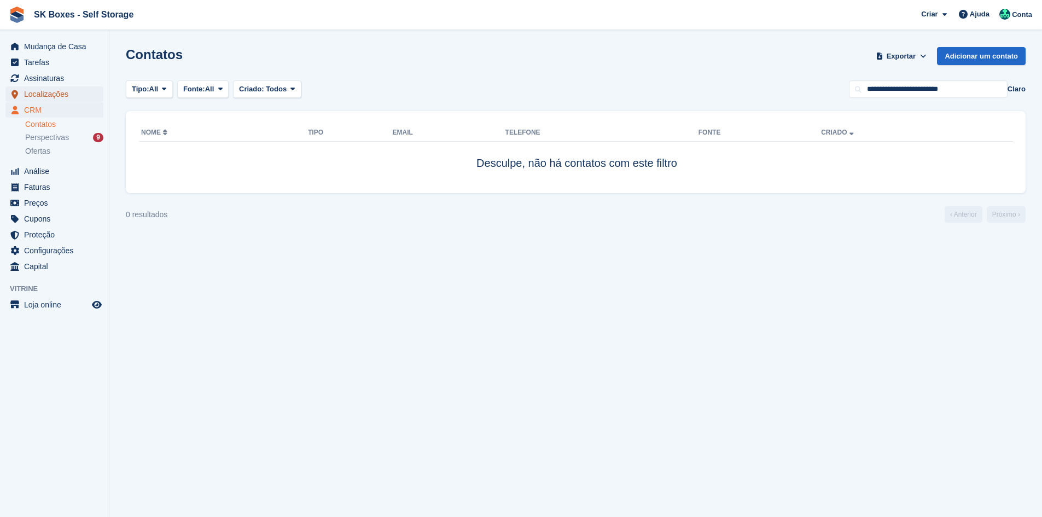
click at [50, 93] on span "Localizações" at bounding box center [57, 93] width 66 height 15
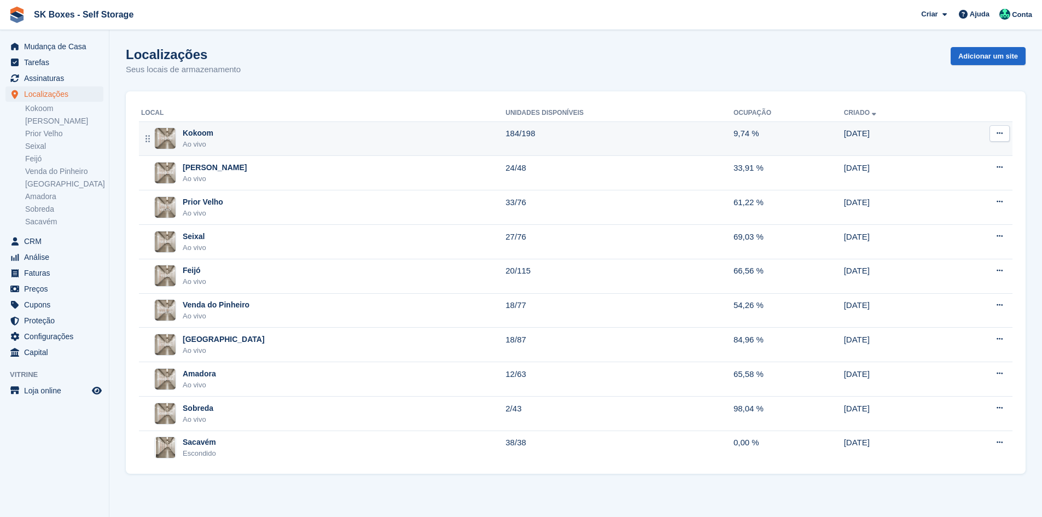
click at [247, 127] on div "Kokoom Ao vivo" at bounding box center [323, 138] width 364 height 22
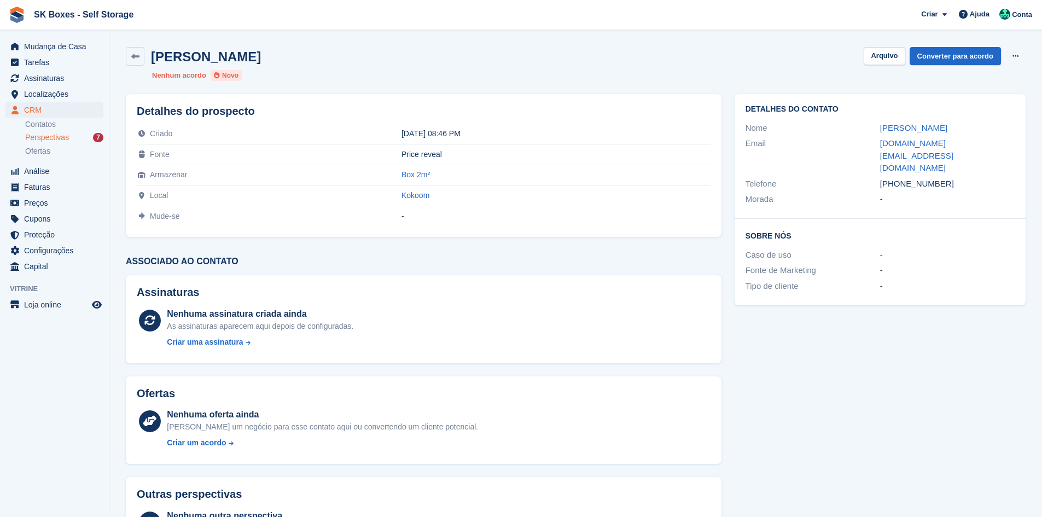
drag, startPoint x: 867, startPoint y: 125, endPoint x: 1019, endPoint y: 126, distance: 152.6
click at [1019, 126] on div "Detalhes do contato Nome Noelma Alexandra Silva Vieira Email noelma.vi@gmail.co…" at bounding box center [879, 156] width 291 height 125
copy div "Noelma Alexandra Silva Vieira"
drag, startPoint x: 944, startPoint y: 162, endPoint x: 899, endPoint y: 161, distance: 44.9
click at [899, 178] on div "+351962111364" at bounding box center [947, 184] width 135 height 13
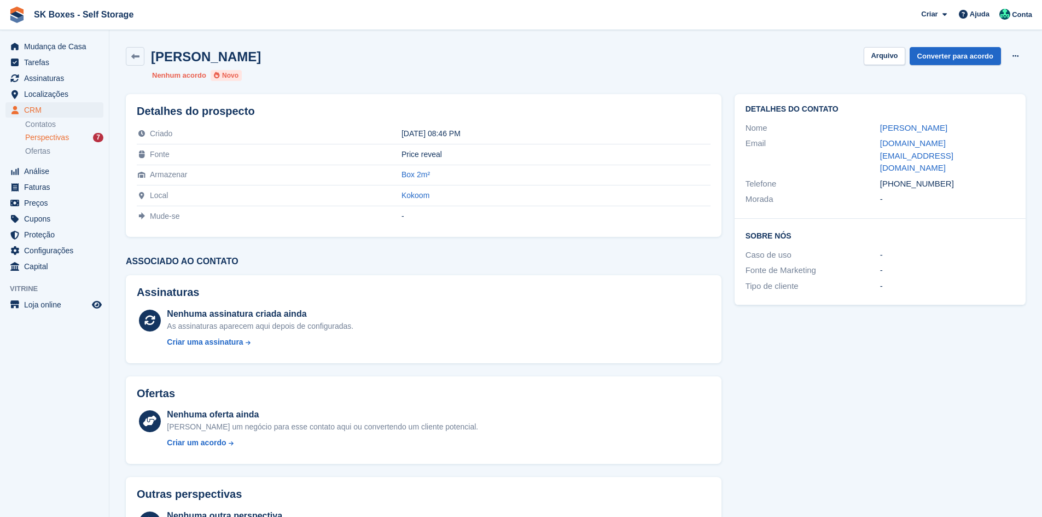
copy div "962111364"
drag, startPoint x: 867, startPoint y: 145, endPoint x: 970, endPoint y: 145, distance: 103.4
click at [970, 145] on div "Email noelma.vi@gmail.com" at bounding box center [879, 156] width 269 height 40
copy div "noelma.vi@gmail.com"
click at [885, 61] on button "Arquivo" at bounding box center [884, 56] width 41 height 18
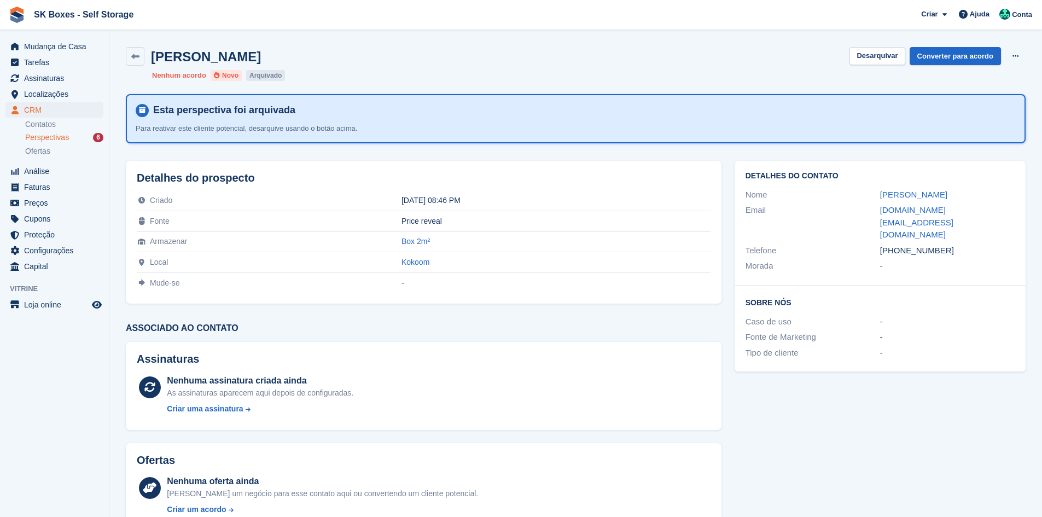
click at [47, 137] on span "Perspectivas" at bounding box center [47, 137] width 44 height 10
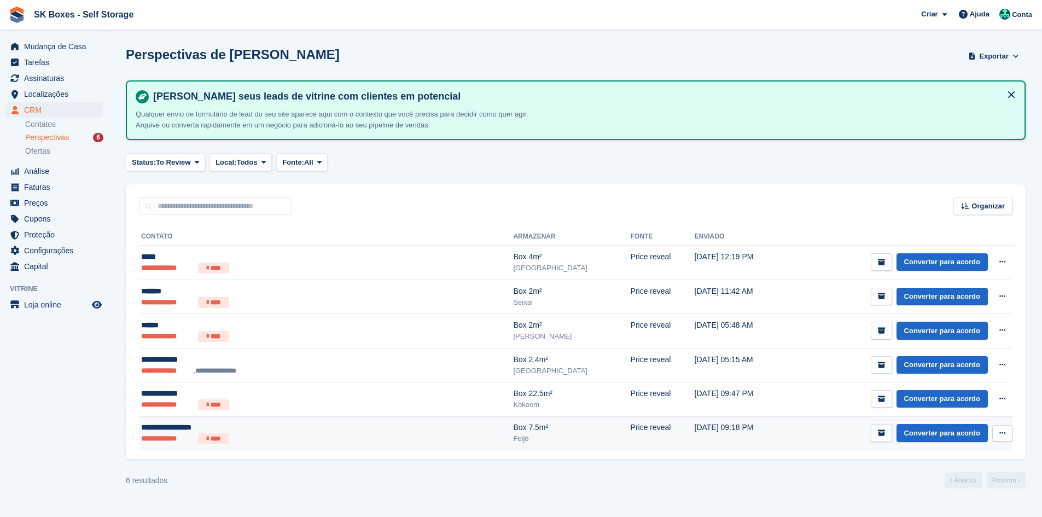
click at [269, 436] on ul "**********" at bounding box center [258, 438] width 234 height 11
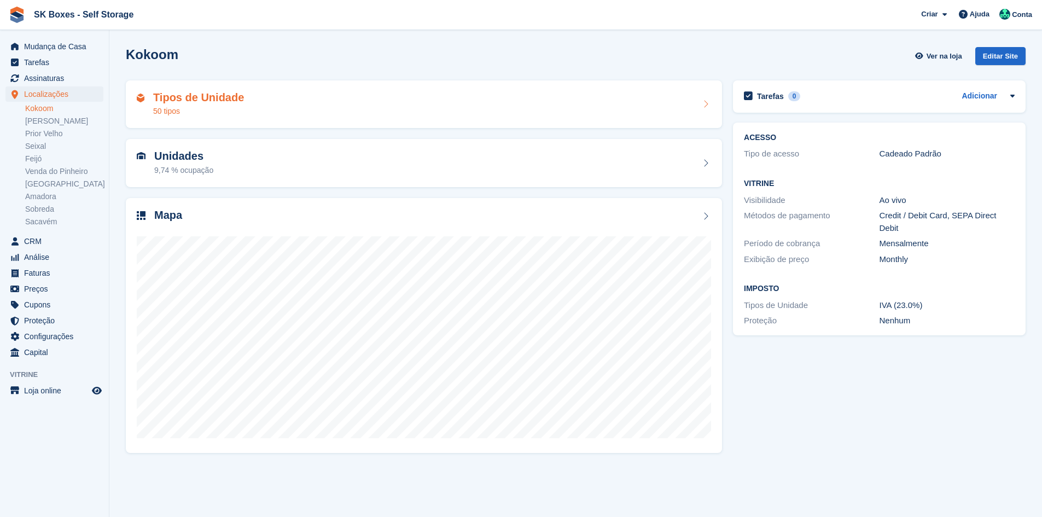
click at [260, 106] on div "Tipos de Unidade 50 tipos" at bounding box center [424, 104] width 574 height 26
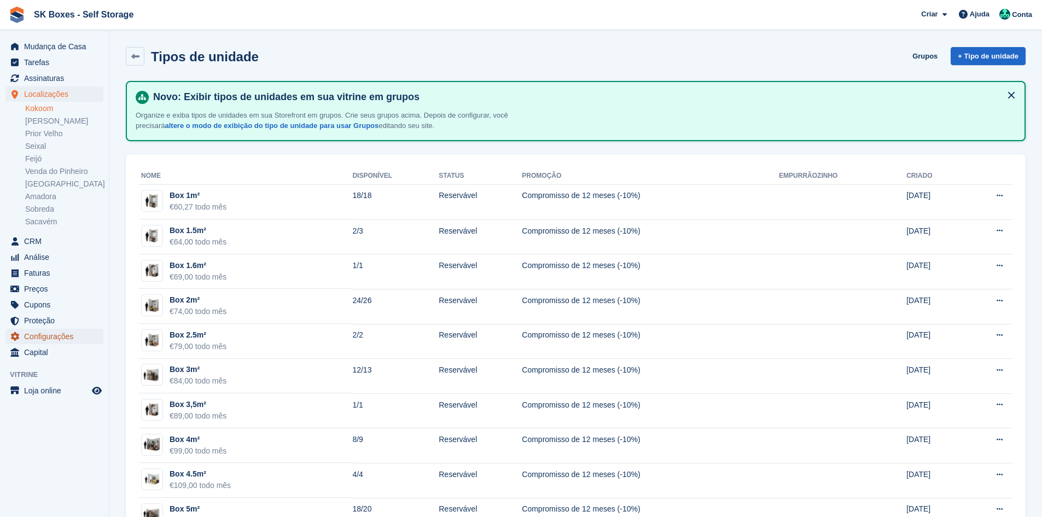
click at [16, 338] on icon "menu" at bounding box center [14, 336] width 8 height 9
click at [46, 135] on link "Prior Velho" at bounding box center [64, 134] width 78 height 10
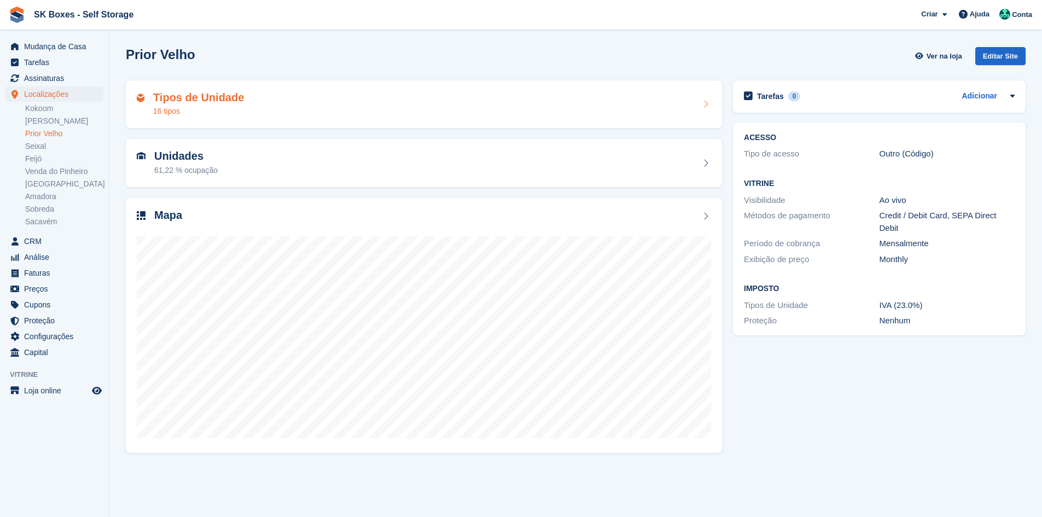
click at [493, 103] on div "Tipos de Unidade 16 tipos" at bounding box center [424, 104] width 574 height 26
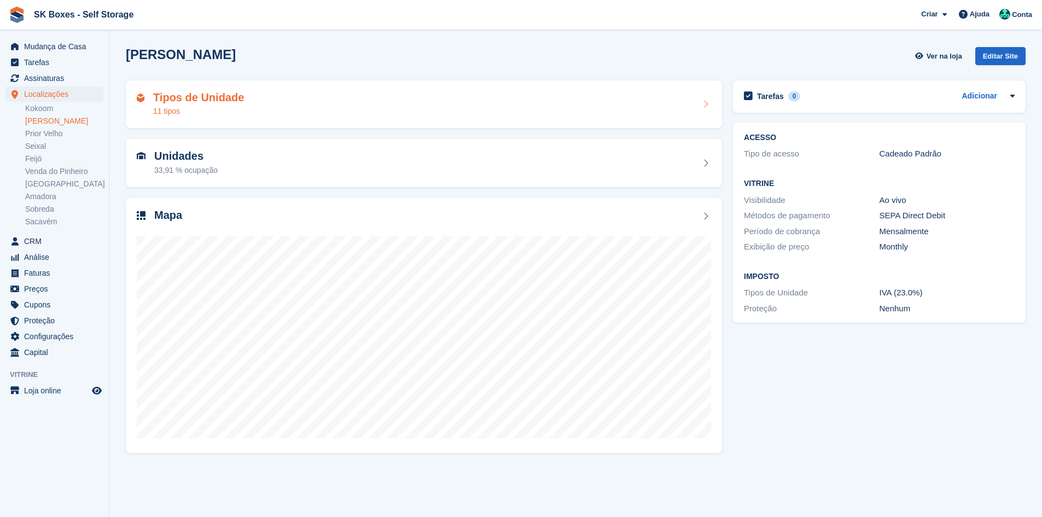
click at [252, 94] on div "Tipos de Unidade 11 tipos" at bounding box center [424, 104] width 574 height 26
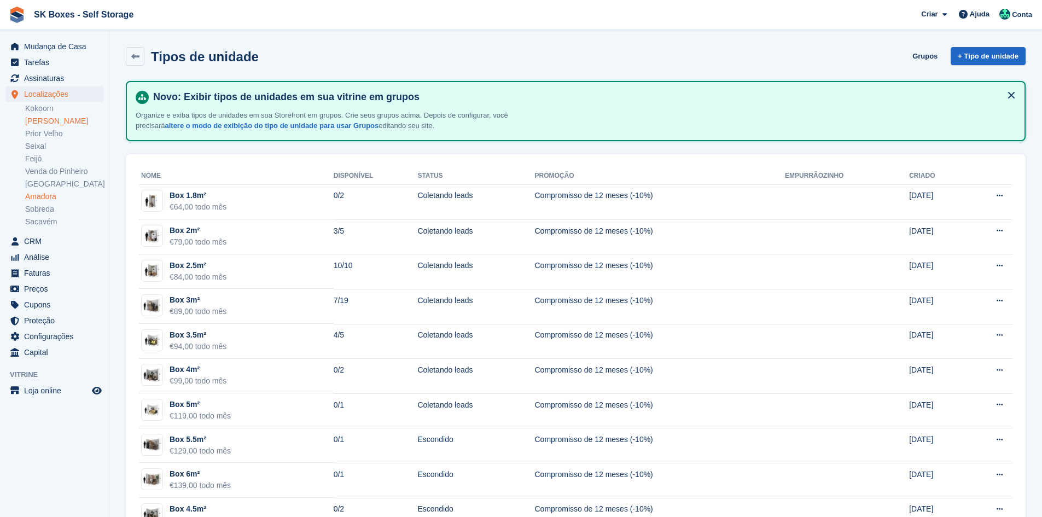
click at [35, 198] on link "Amadora" at bounding box center [64, 196] width 78 height 10
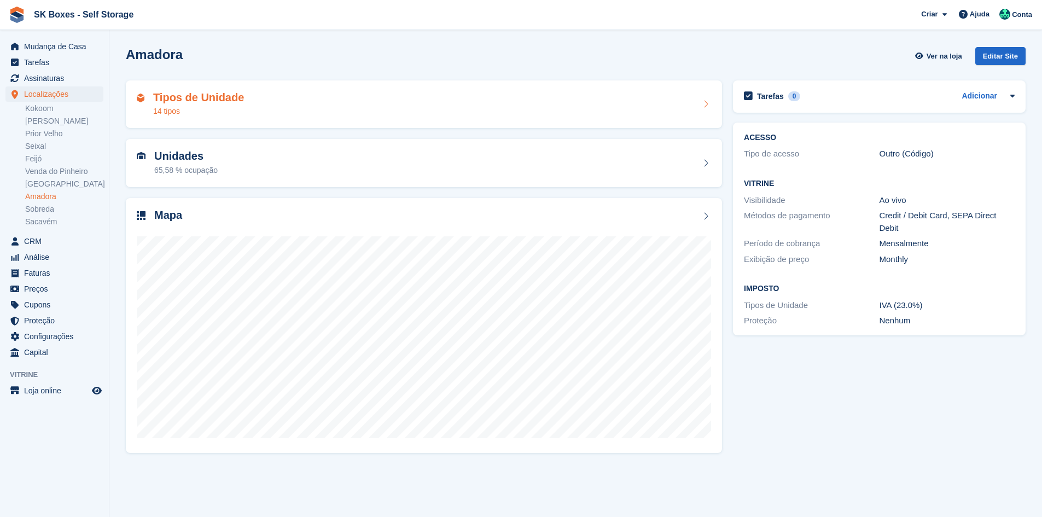
click at [238, 100] on h2 "Tipos de Unidade" at bounding box center [198, 97] width 91 height 13
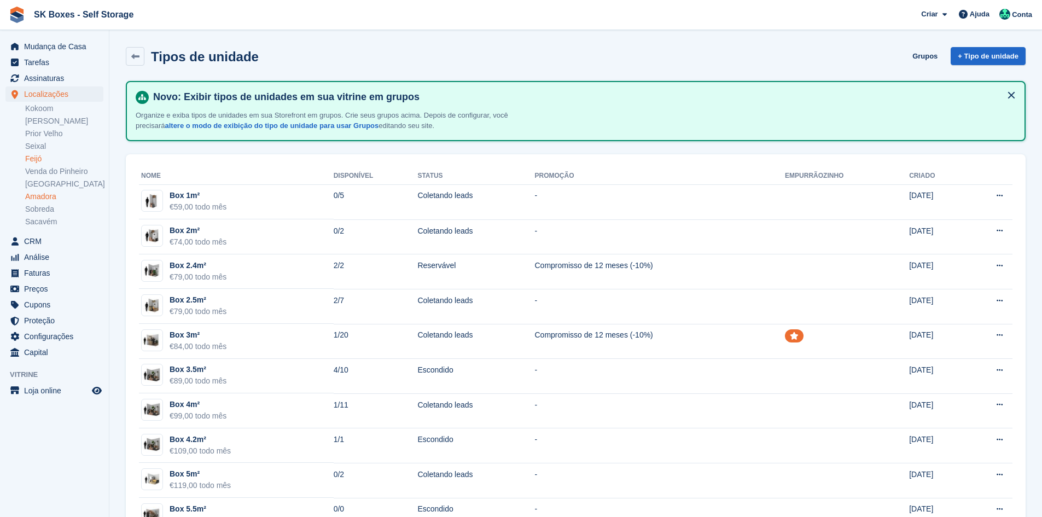
click at [41, 163] on link "Feijó" at bounding box center [64, 159] width 78 height 10
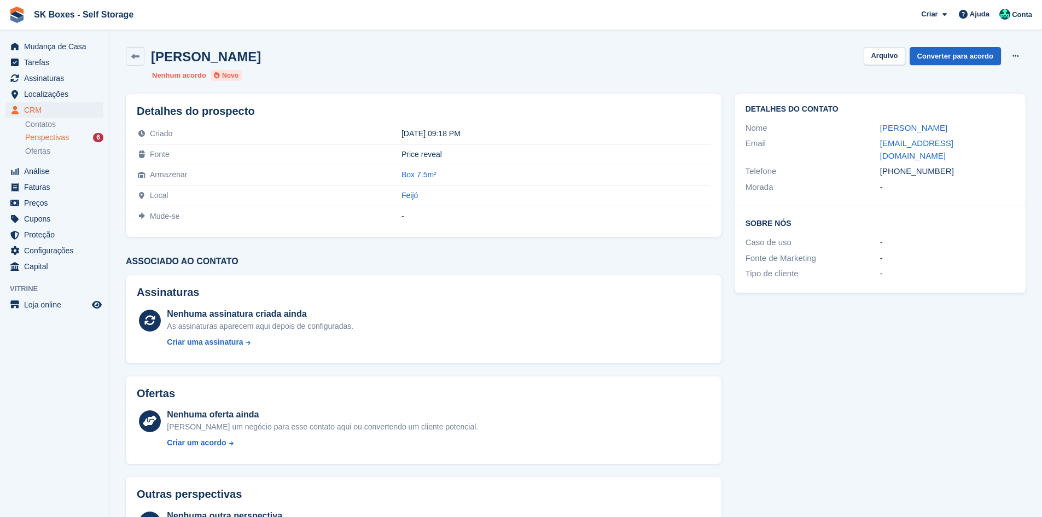
drag, startPoint x: 973, startPoint y: 124, endPoint x: 875, endPoint y: 135, distance: 98.4
click at [875, 135] on div "Nome [PERSON_NAME]" at bounding box center [879, 128] width 269 height 16
copy div "[PERSON_NAME]"
drag, startPoint x: 866, startPoint y: 142, endPoint x: 986, endPoint y: 142, distance: 119.2
click at [986, 142] on div "Email [EMAIL_ADDRESS][DOMAIN_NAME]" at bounding box center [879, 150] width 269 height 28
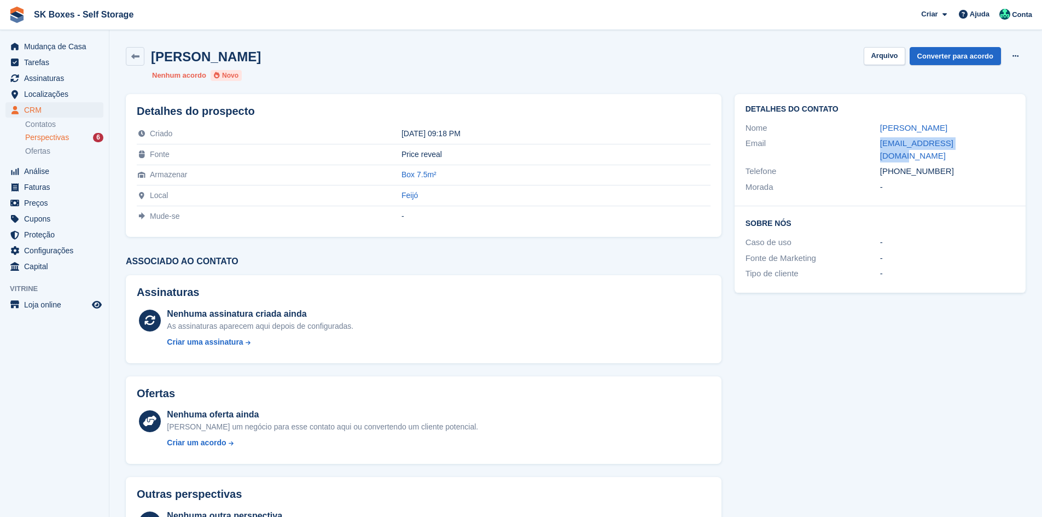
copy div "[EMAIL_ADDRESS][DOMAIN_NAME]"
click at [874, 54] on button "Arquivo" at bounding box center [884, 56] width 41 height 18
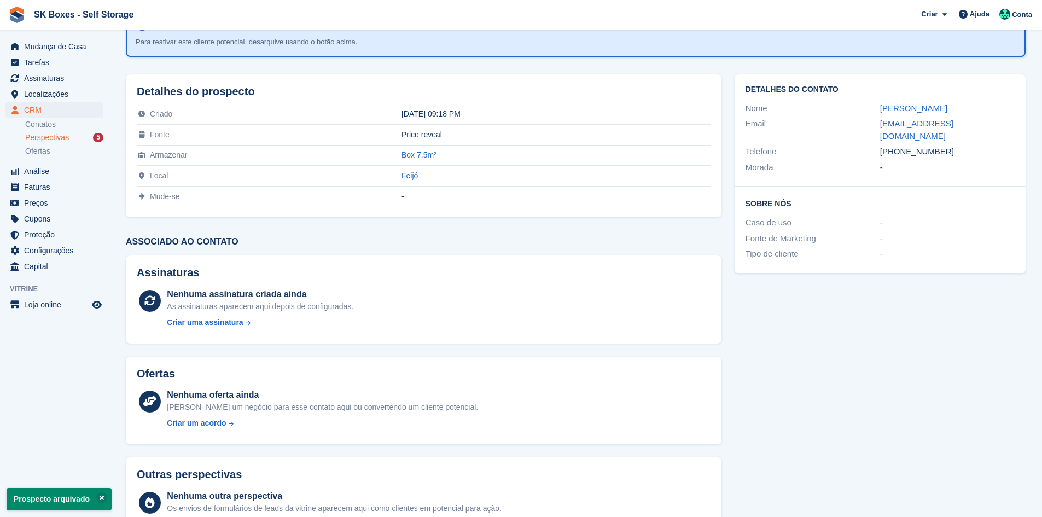
scroll to position [131, 0]
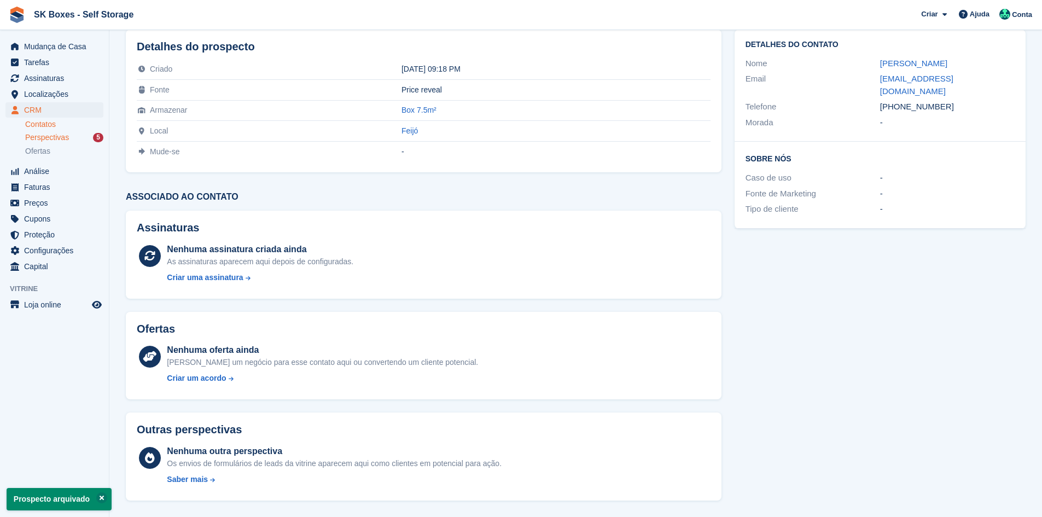
click at [77, 127] on link "Contatos" at bounding box center [64, 124] width 78 height 10
click at [77, 135] on div "Perspectivas 5" at bounding box center [64, 137] width 78 height 10
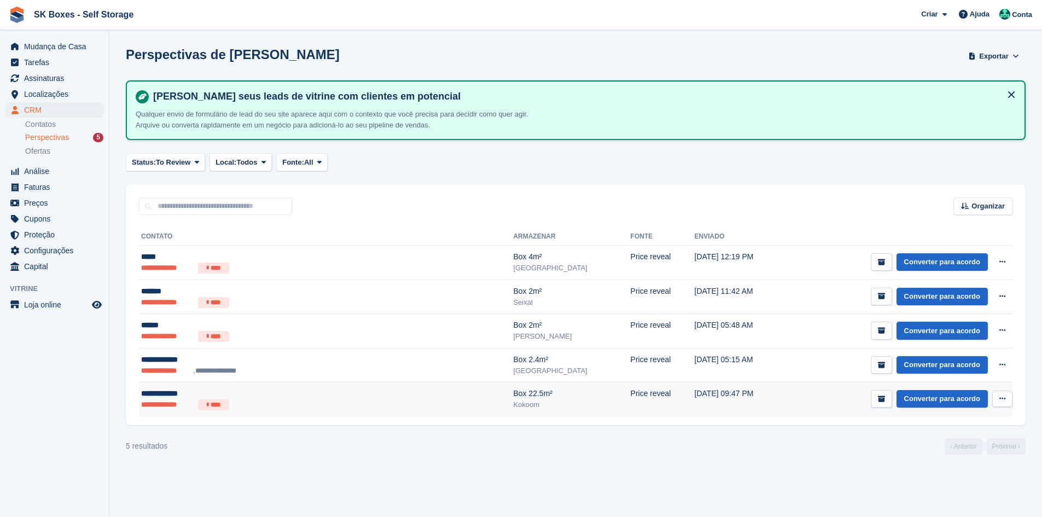
click at [260, 407] on ul "**********" at bounding box center [258, 404] width 234 height 11
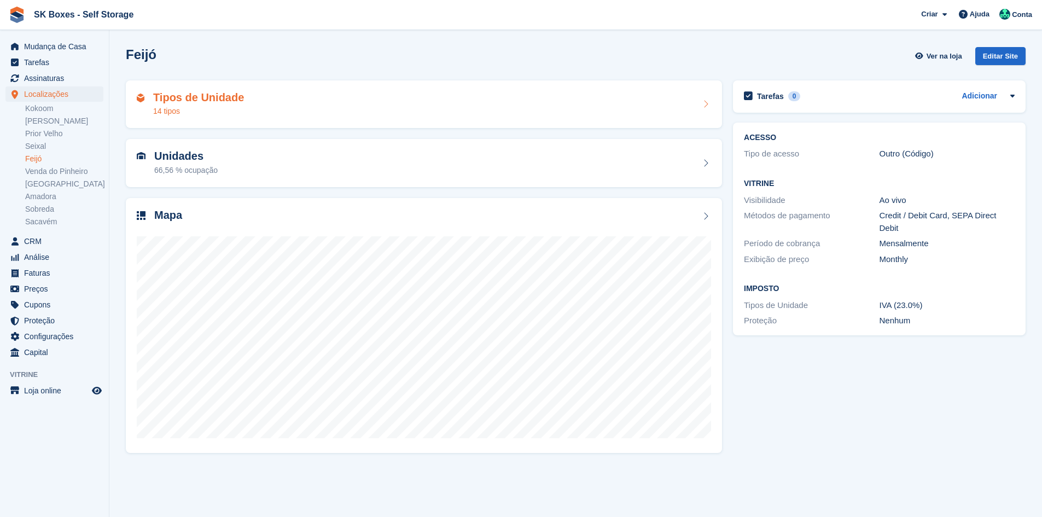
click at [208, 91] on h2 "Tipos de Unidade" at bounding box center [198, 97] width 91 height 13
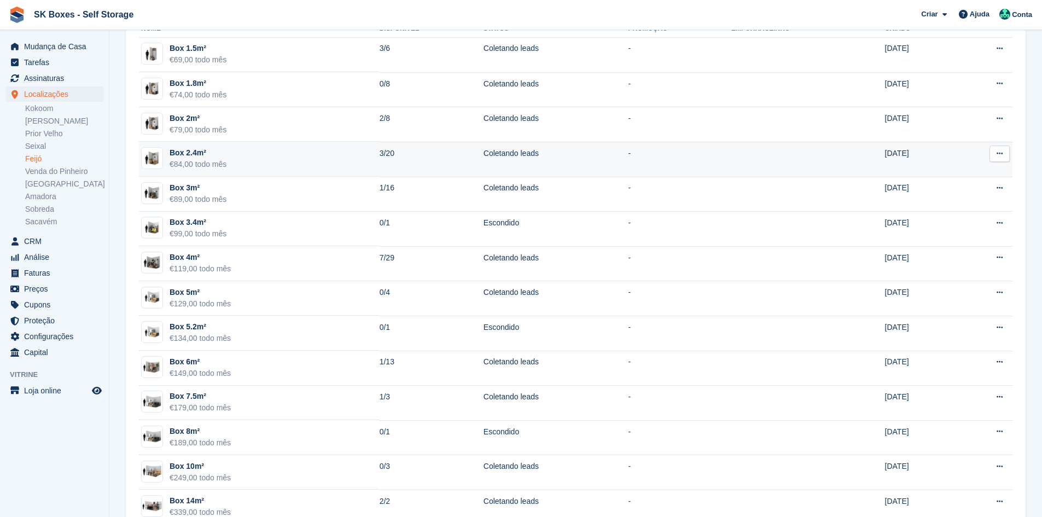
scroll to position [164, 0]
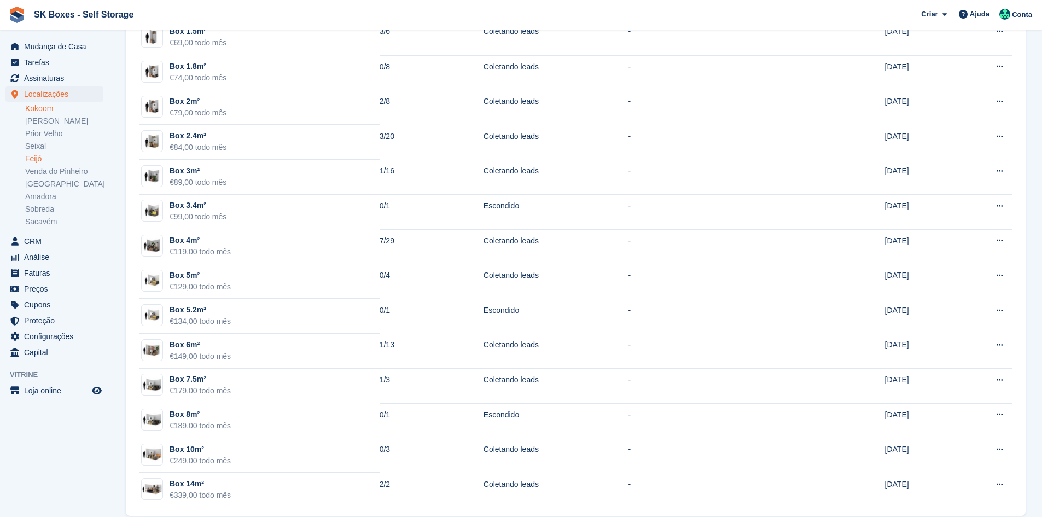
click at [53, 109] on link "Kokoom" at bounding box center [64, 108] width 78 height 10
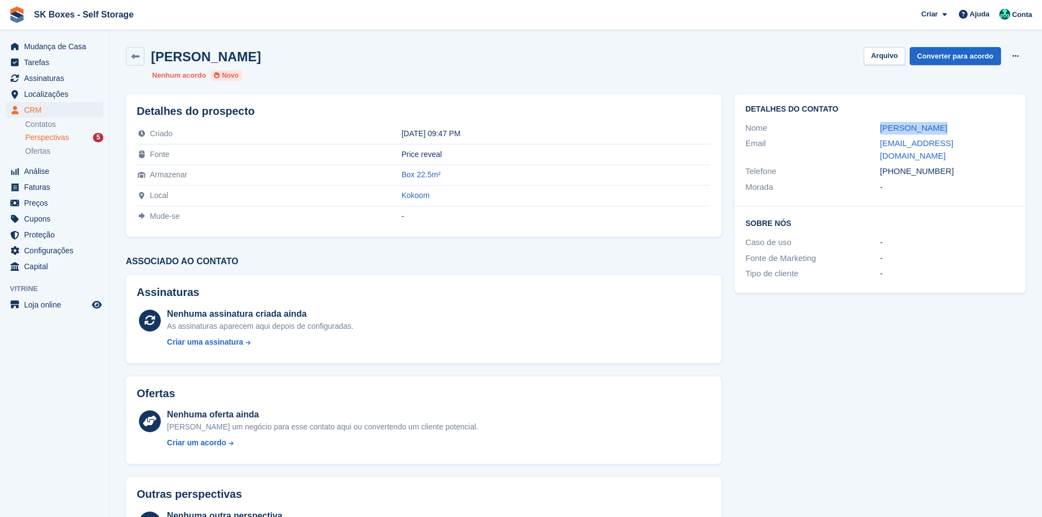
drag, startPoint x: 871, startPoint y: 132, endPoint x: 974, endPoint y: 132, distance: 103.4
click at [974, 132] on div "Nome [PERSON_NAME]" at bounding box center [879, 128] width 269 height 16
copy div "[PERSON_NAME]"
drag, startPoint x: 869, startPoint y: 136, endPoint x: 895, endPoint y: 137, distance: 26.3
click at [895, 137] on div "Email [EMAIL_ADDRESS][DOMAIN_NAME]" at bounding box center [879, 150] width 269 height 28
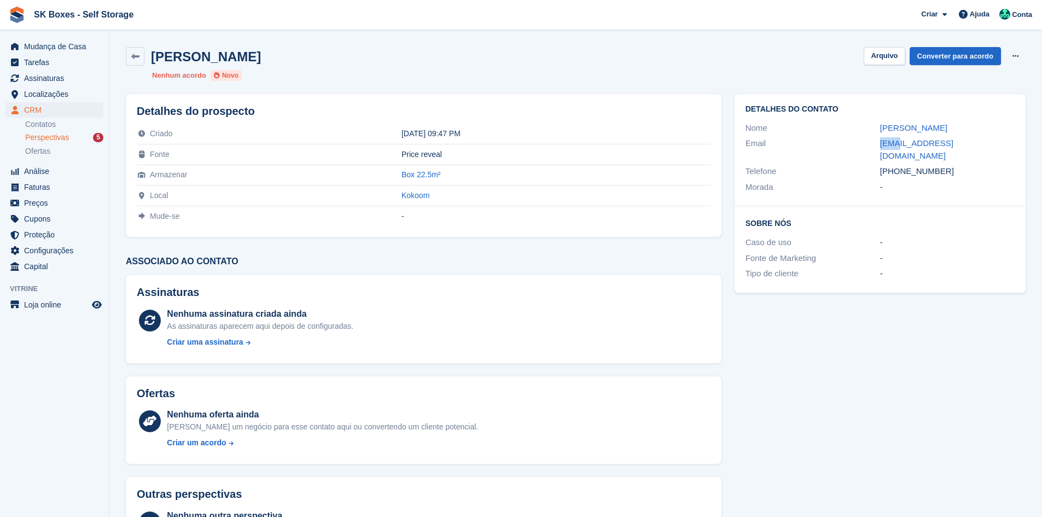
click at [864, 149] on div "Email" at bounding box center [812, 149] width 135 height 25
drag, startPoint x: 868, startPoint y: 142, endPoint x: 1034, endPoint y: 139, distance: 165.7
click at [1034, 139] on section "Micael Santos Arquivo Converter para acordo Excluir cliente potencial Nenhum ac…" at bounding box center [575, 290] width 932 height 581
copy div "micaelsantos1988@hotmail.com"
drag, startPoint x: 947, startPoint y: 159, endPoint x: 899, endPoint y: 164, distance: 48.3
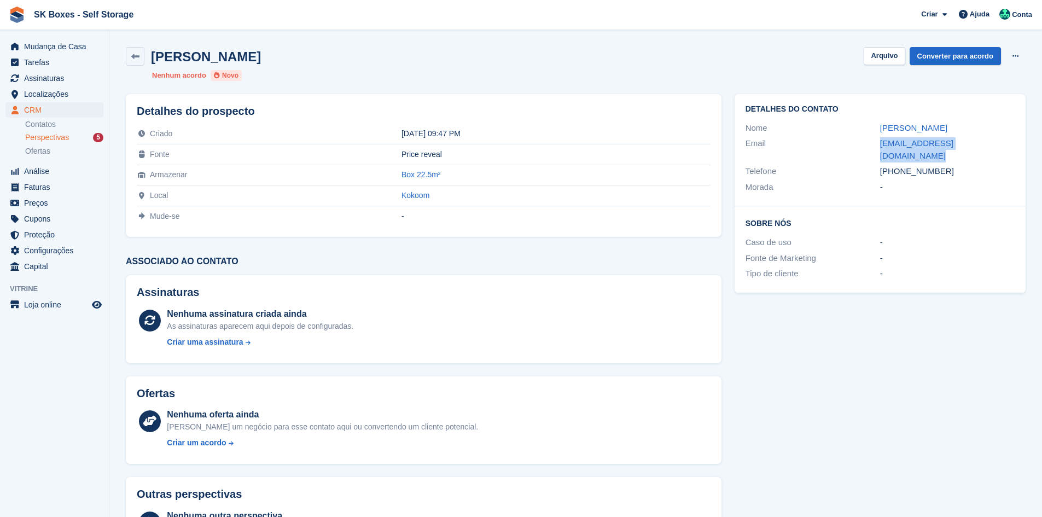
click at [899, 165] on div "+351918672429" at bounding box center [947, 171] width 135 height 13
copy div "918672429"
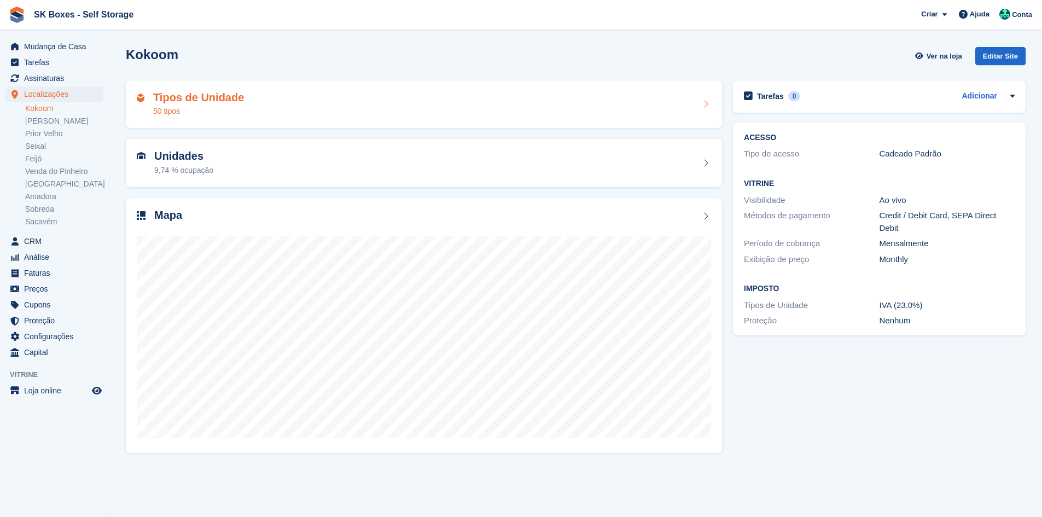
click at [222, 81] on div "Tipos de Unidade 50 tipos" at bounding box center [424, 104] width 596 height 48
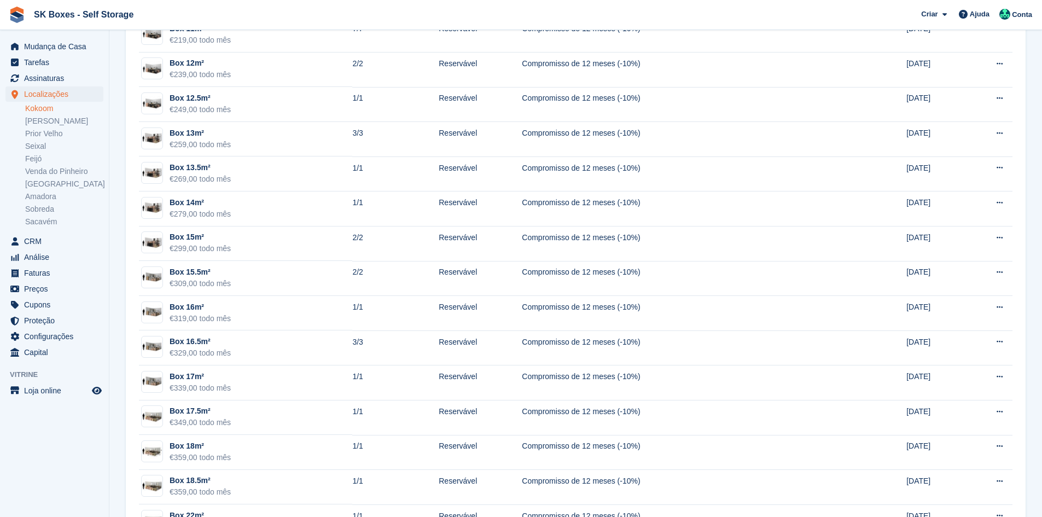
scroll to position [1039, 0]
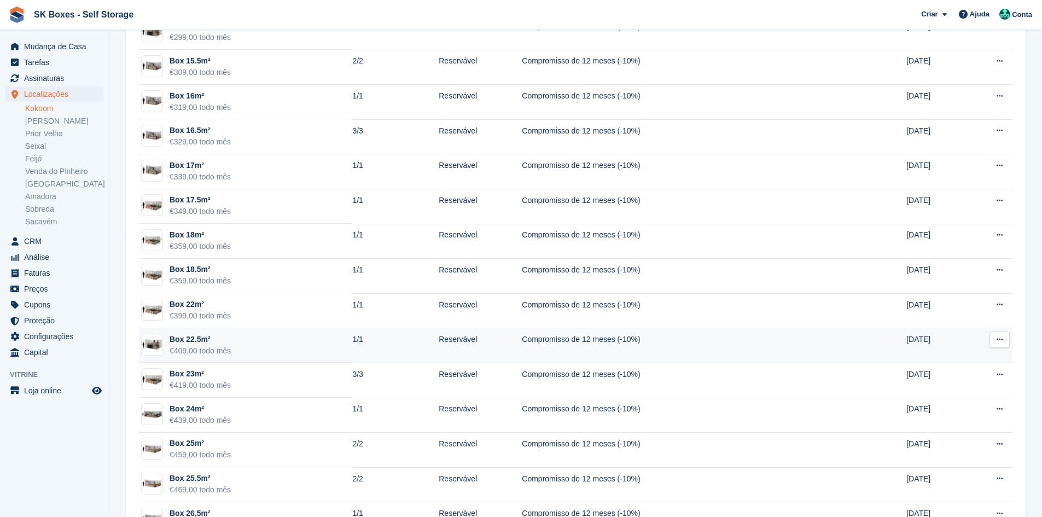
click at [294, 352] on td "Box 22.5m² €409,00 todo mês" at bounding box center [245, 345] width 213 height 35
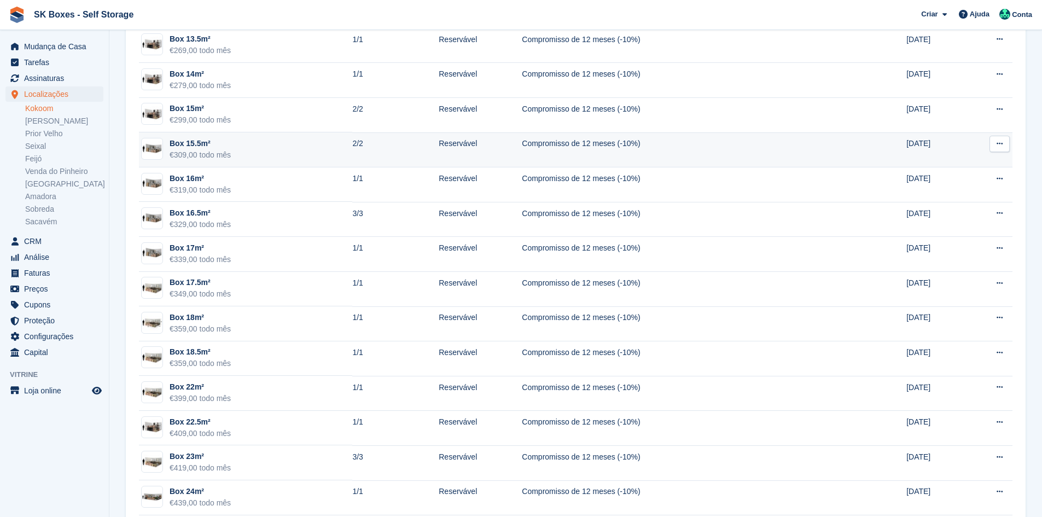
scroll to position [930, 0]
